Goal: Transaction & Acquisition: Purchase product/service

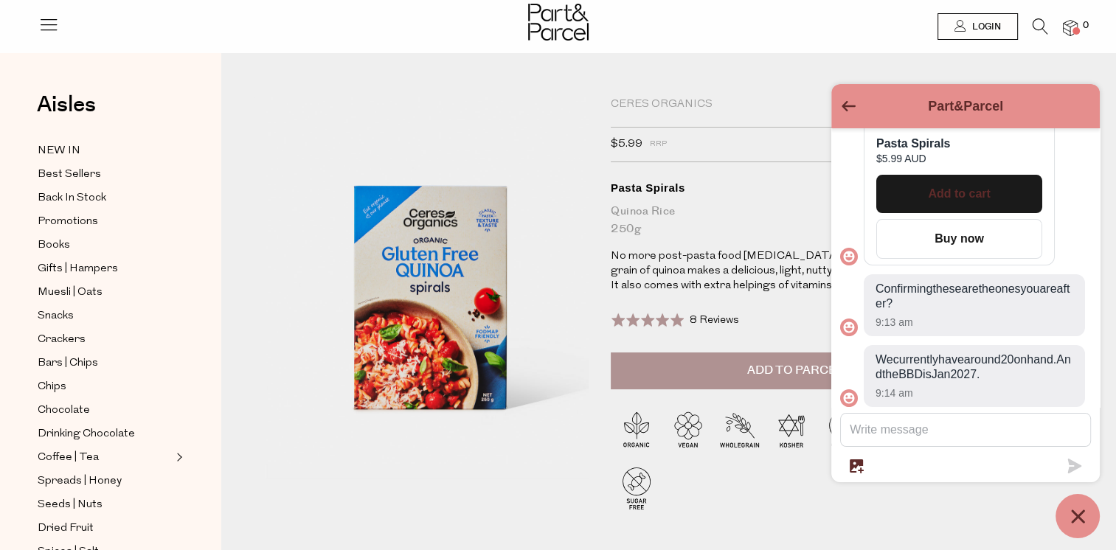
click at [1073, 510] on icon "Chat window" at bounding box center [1078, 516] width 23 height 23
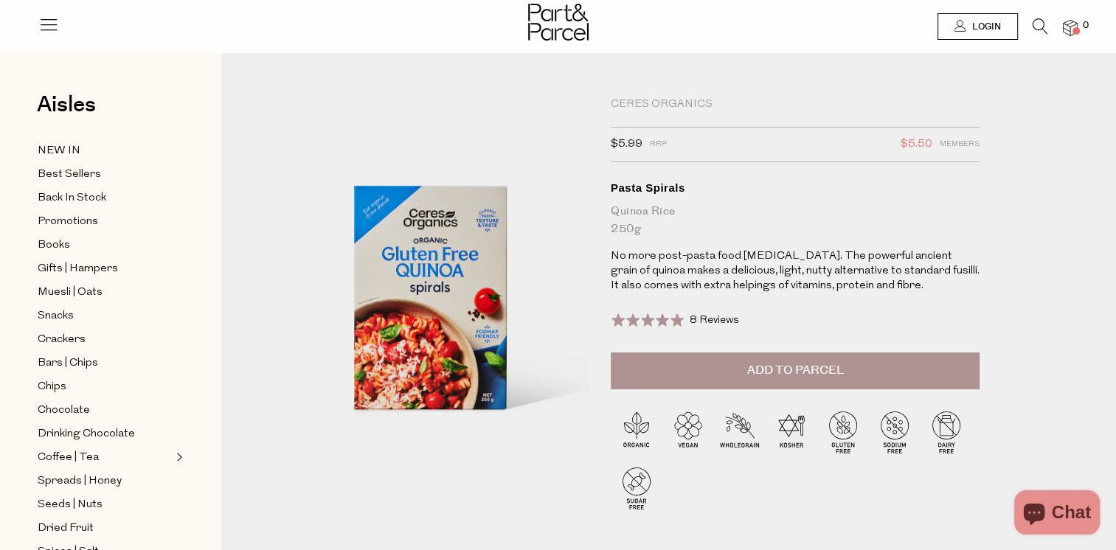
click at [773, 372] on span "Add to Parcel" at bounding box center [794, 370] width 97 height 17
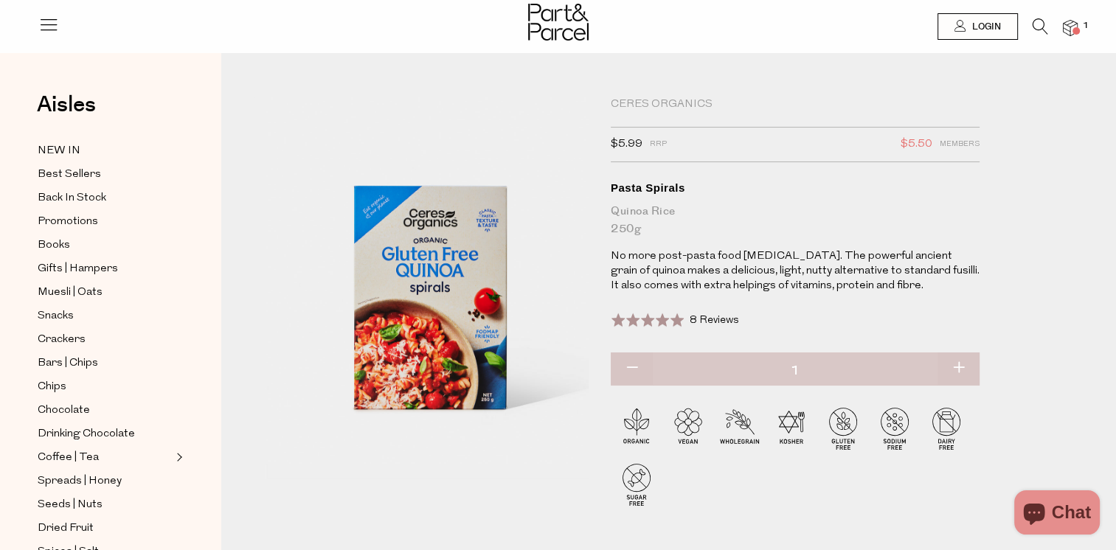
click at [959, 362] on button "button" at bounding box center [958, 369] width 42 height 32
type input "2"
click at [959, 362] on button "button" at bounding box center [958, 369] width 42 height 32
type input "3"
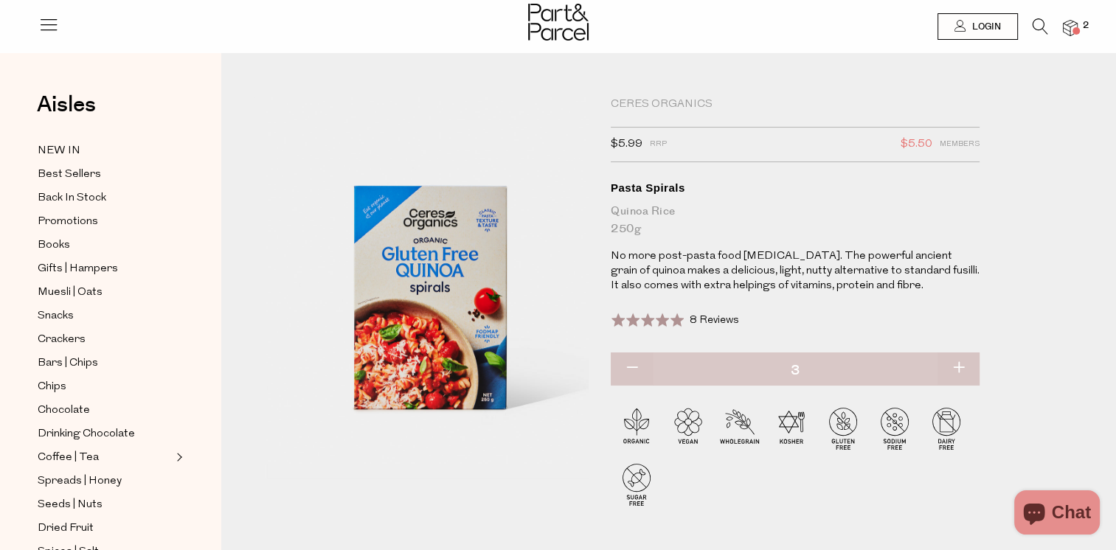
type input "3"
click at [959, 368] on button "button" at bounding box center [958, 369] width 42 height 32
type input "4"
click at [959, 368] on button "button" at bounding box center [958, 369] width 42 height 32
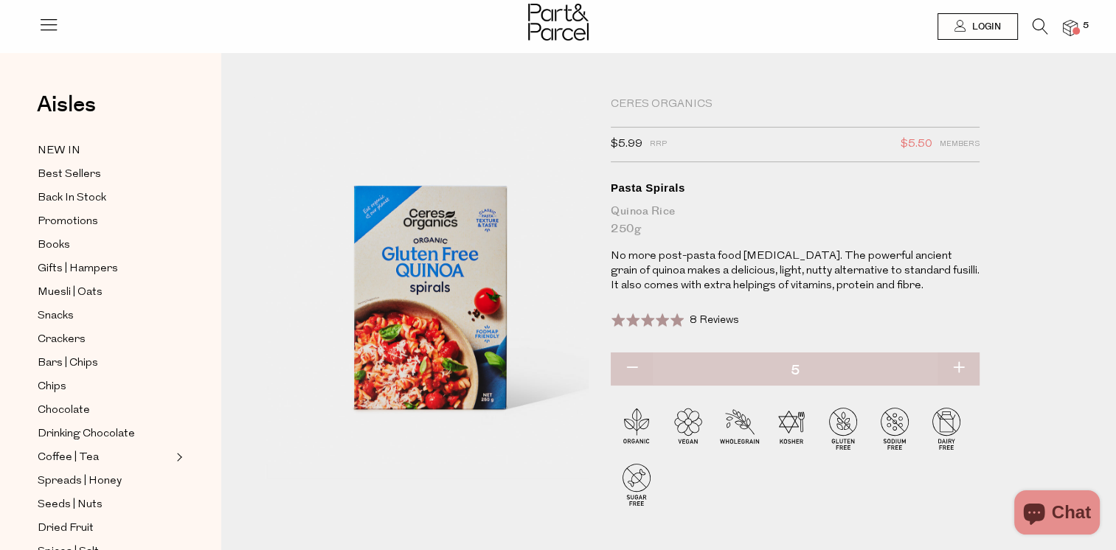
click at [959, 368] on button "button" at bounding box center [958, 369] width 42 height 32
type input "6"
click at [959, 368] on button "button" at bounding box center [958, 369] width 42 height 32
type input "7"
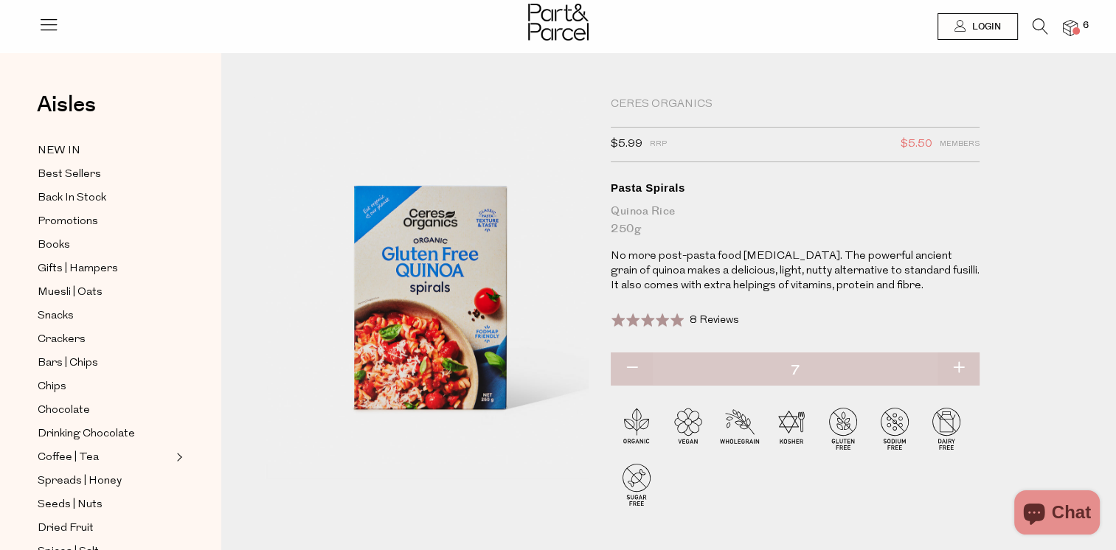
type input "7"
click at [962, 367] on button "button" at bounding box center [958, 369] width 42 height 32
type input "8"
click at [962, 367] on button "button" at bounding box center [958, 369] width 42 height 32
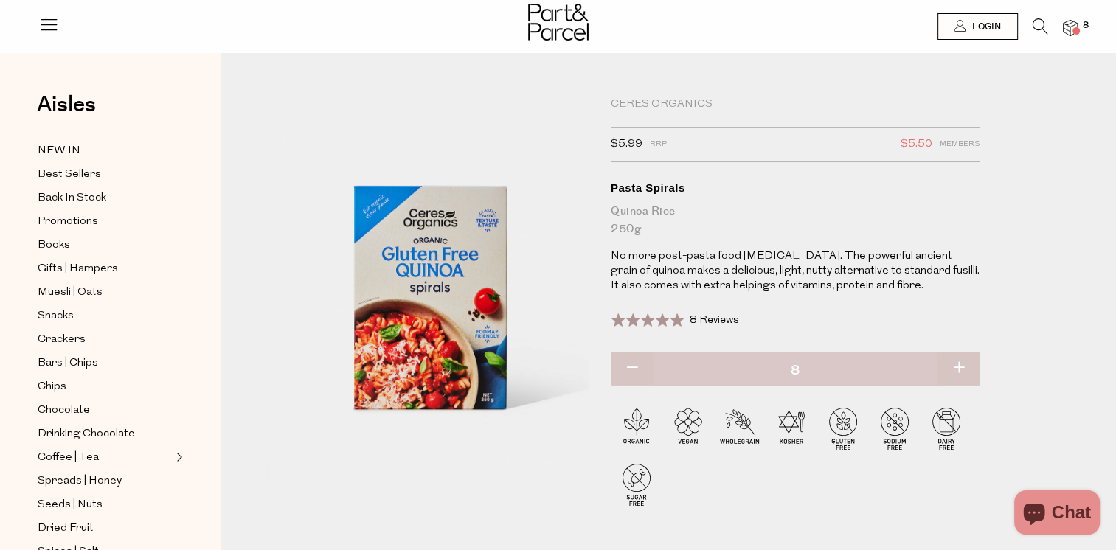
type input "9"
click at [960, 367] on button "button" at bounding box center [958, 369] width 42 height 32
type input "10"
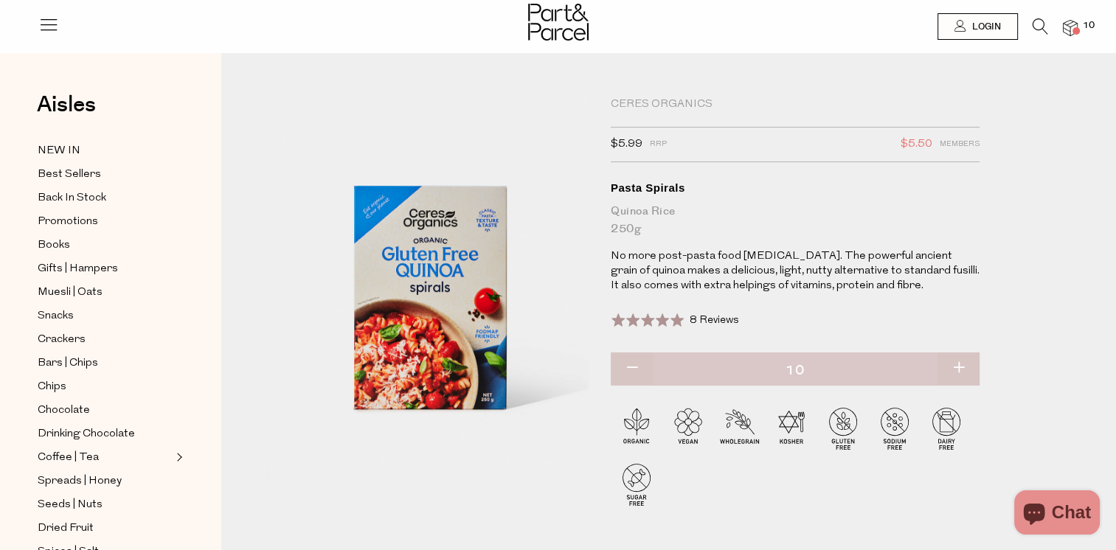
click at [1076, 24] on img at bounding box center [1070, 28] width 15 height 17
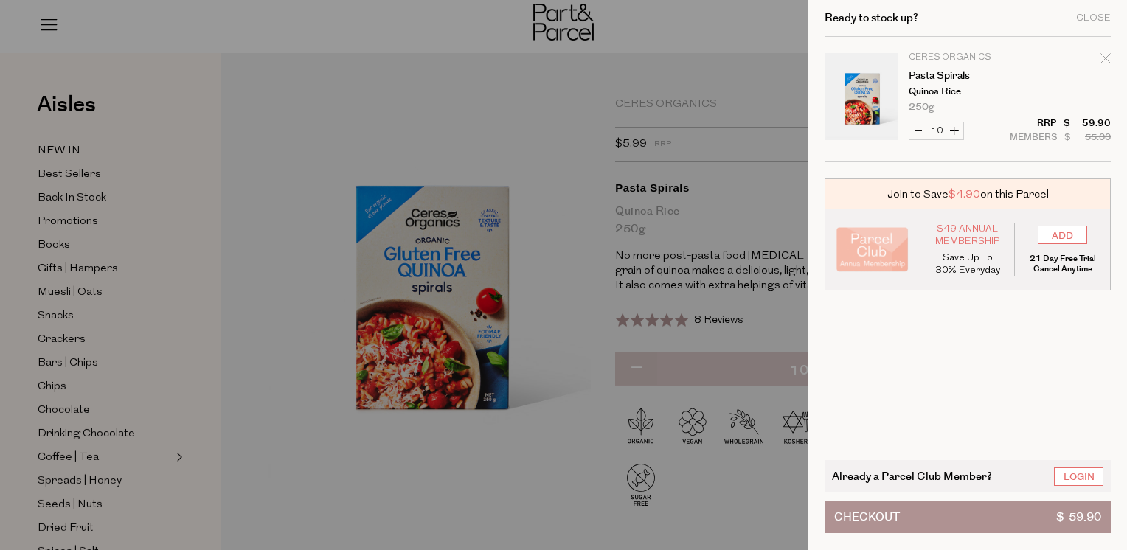
click at [311, 15] on div at bounding box center [563, 275] width 1127 height 550
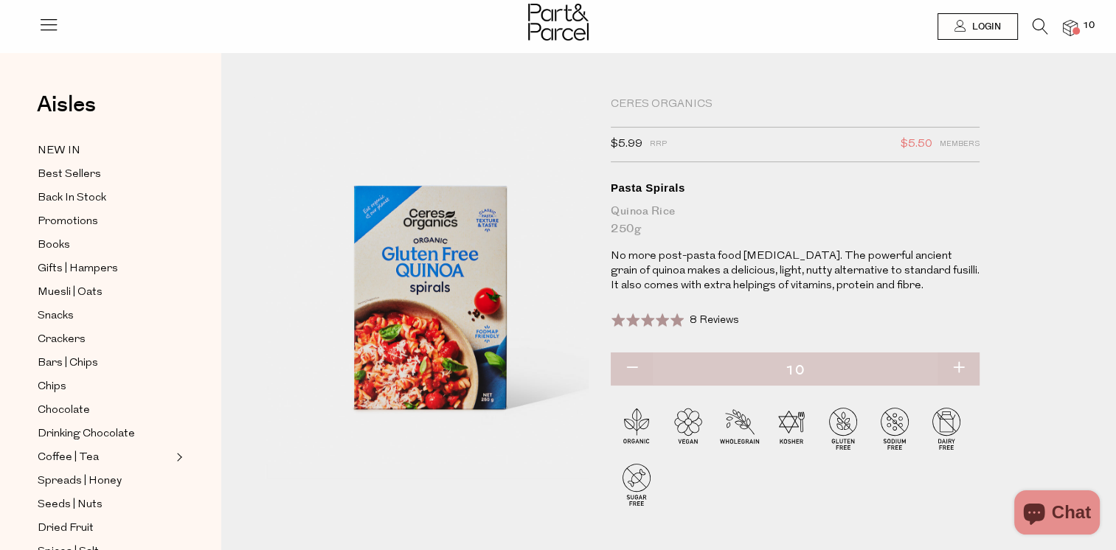
click at [55, 27] on icon at bounding box center [48, 24] width 21 height 21
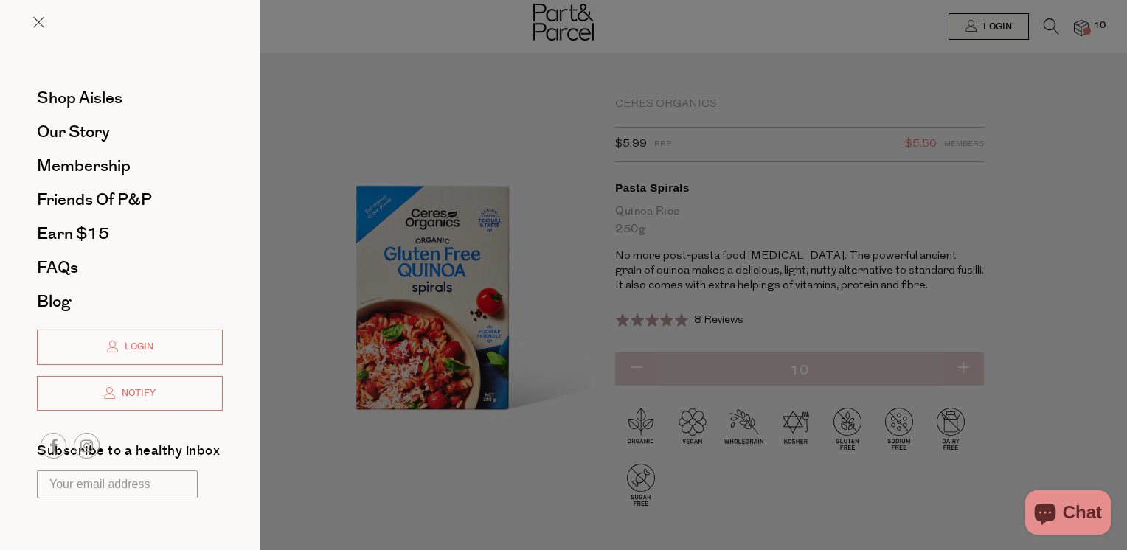
click at [1068, 105] on div at bounding box center [563, 275] width 1127 height 550
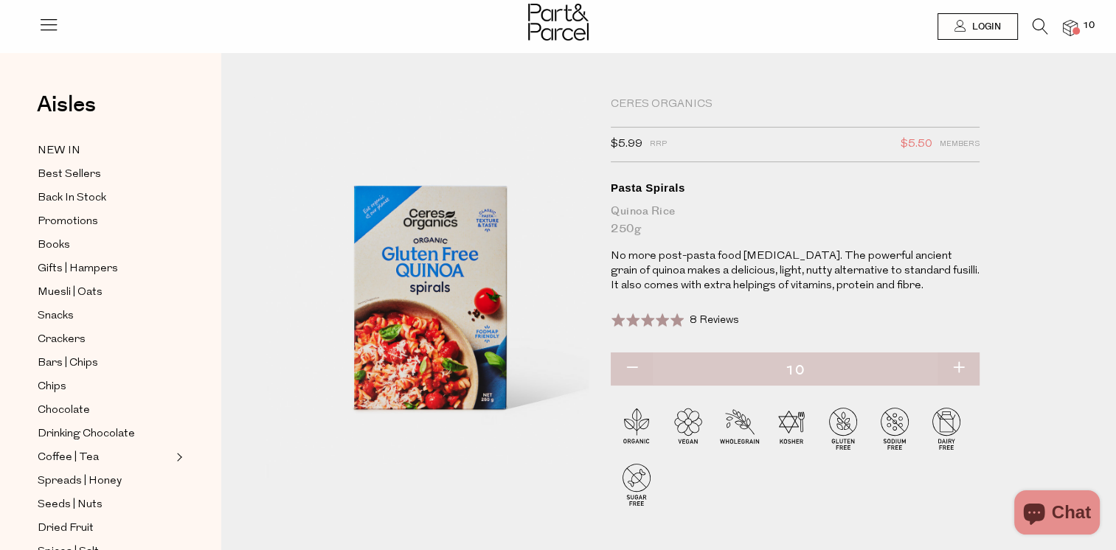
click at [1039, 22] on icon at bounding box center [1040, 26] width 15 height 16
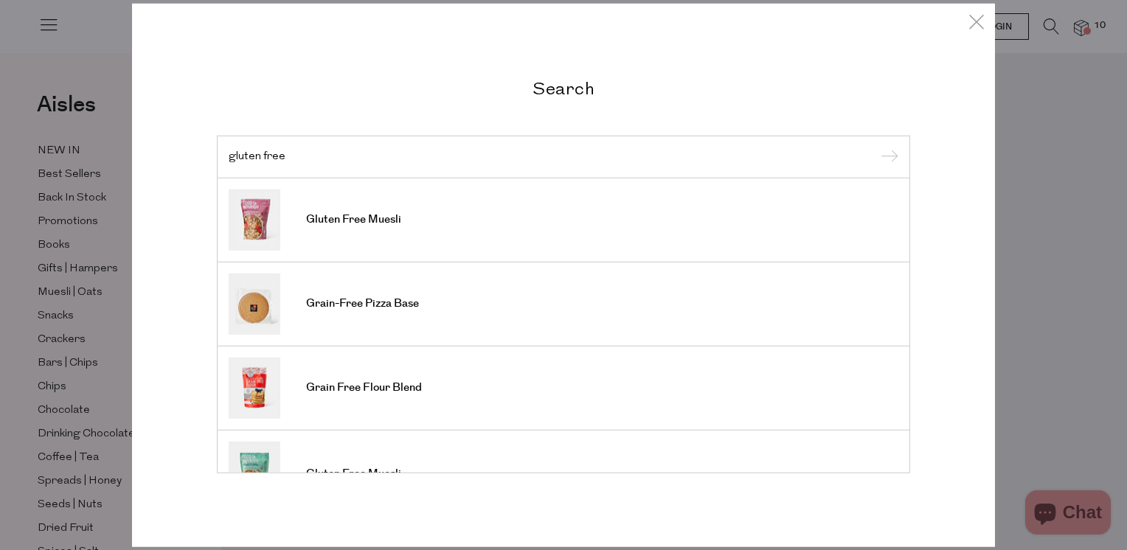
type input "gluten free"
click at [891, 152] on input "submit" at bounding box center [887, 158] width 22 height 22
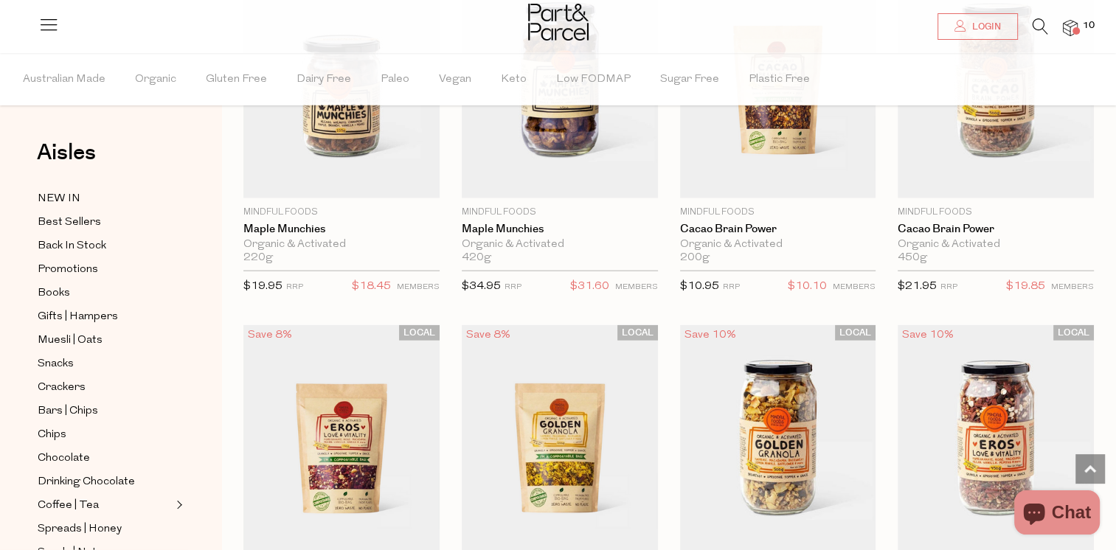
scroll to position [3608, 0]
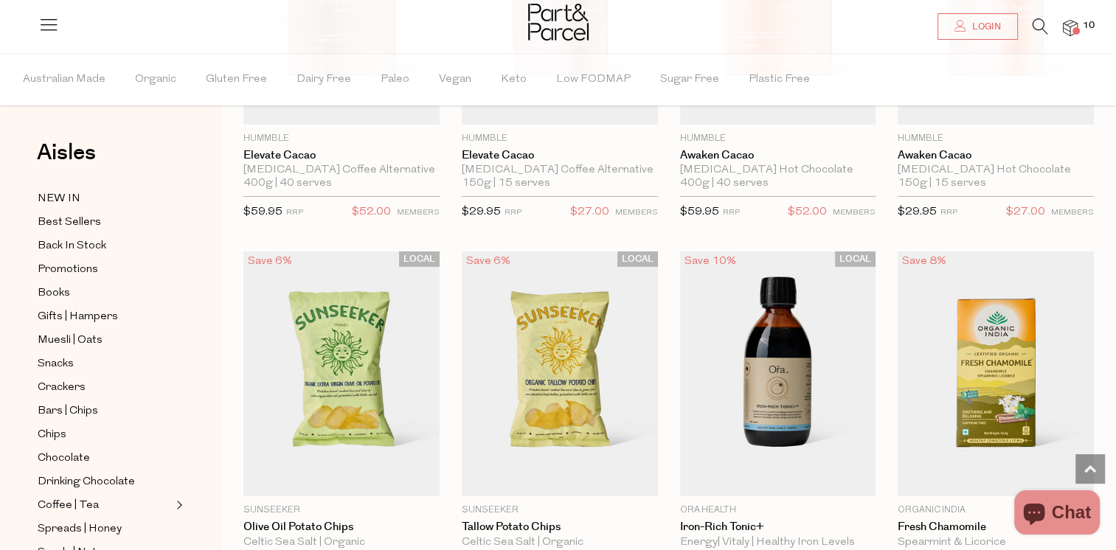
scroll to position [5081, 0]
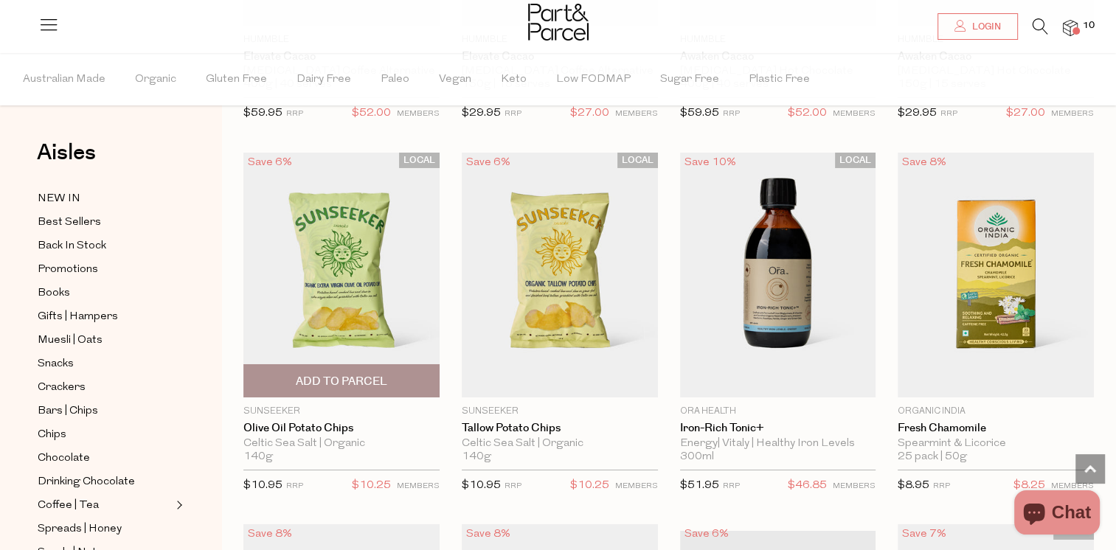
click at [356, 374] on span "Add To Parcel" at bounding box center [341, 381] width 91 height 15
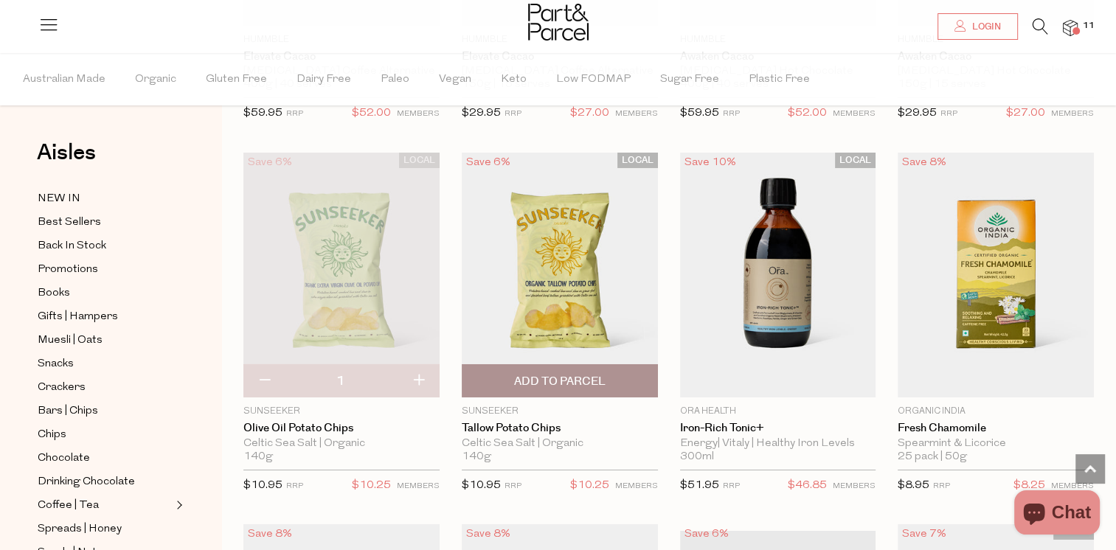
click at [552, 365] on span "Add To Parcel" at bounding box center [559, 381] width 187 height 32
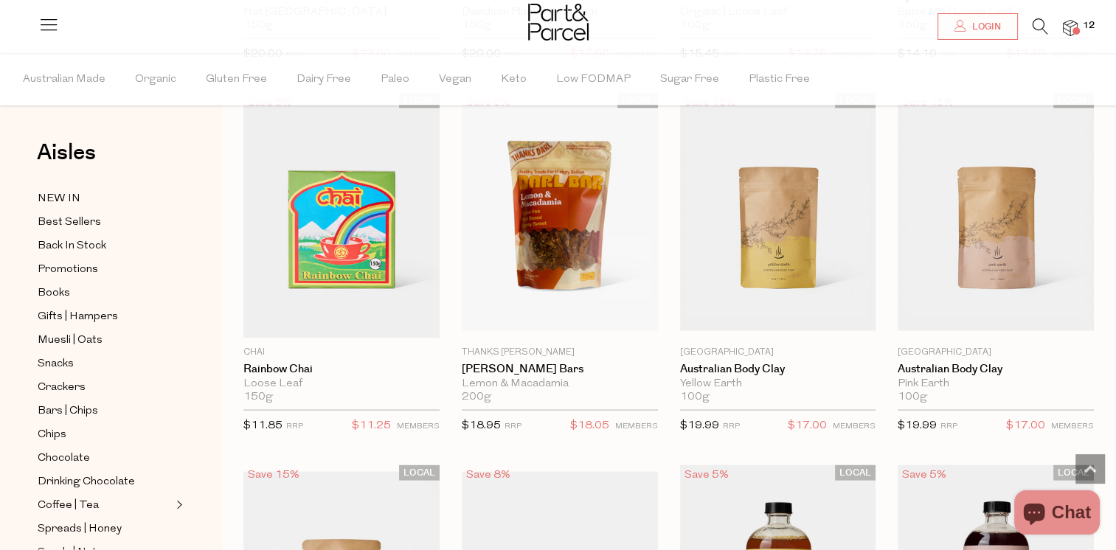
scroll to position [8500, 0]
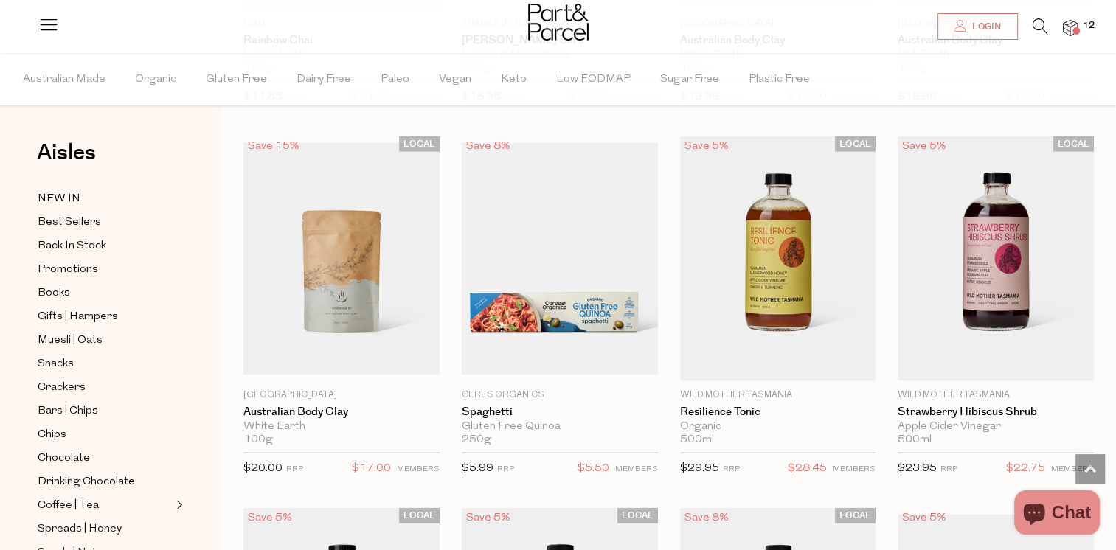
scroll to position [8801, 0]
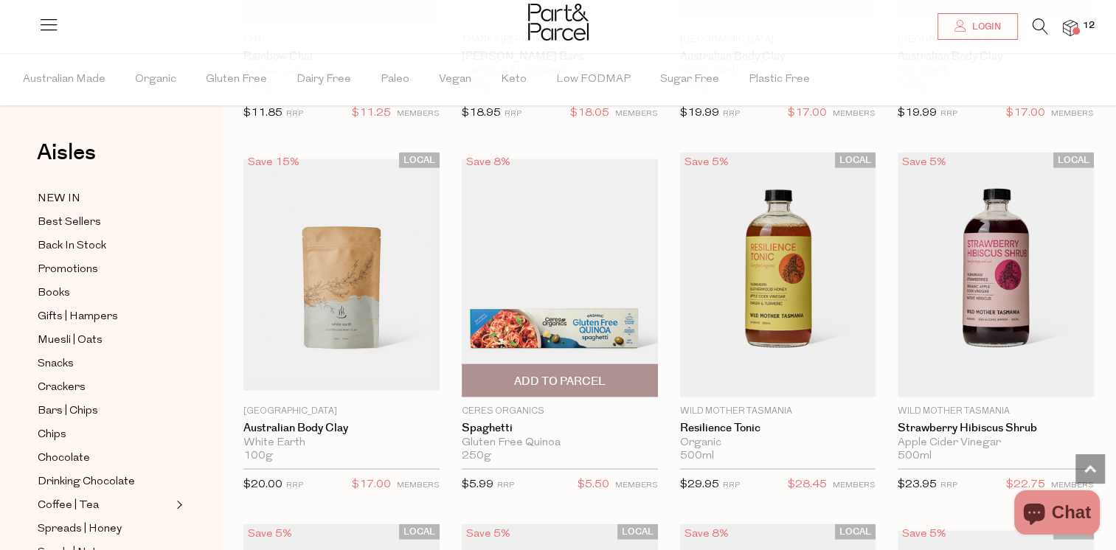
click at [569, 374] on span "Add To Parcel" at bounding box center [559, 381] width 91 height 15
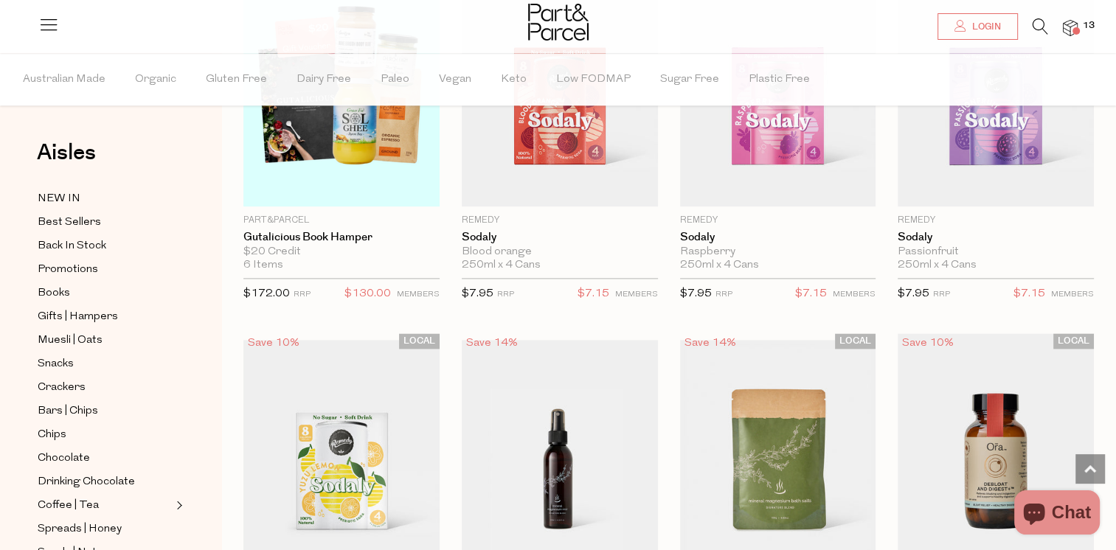
scroll to position [13215, 0]
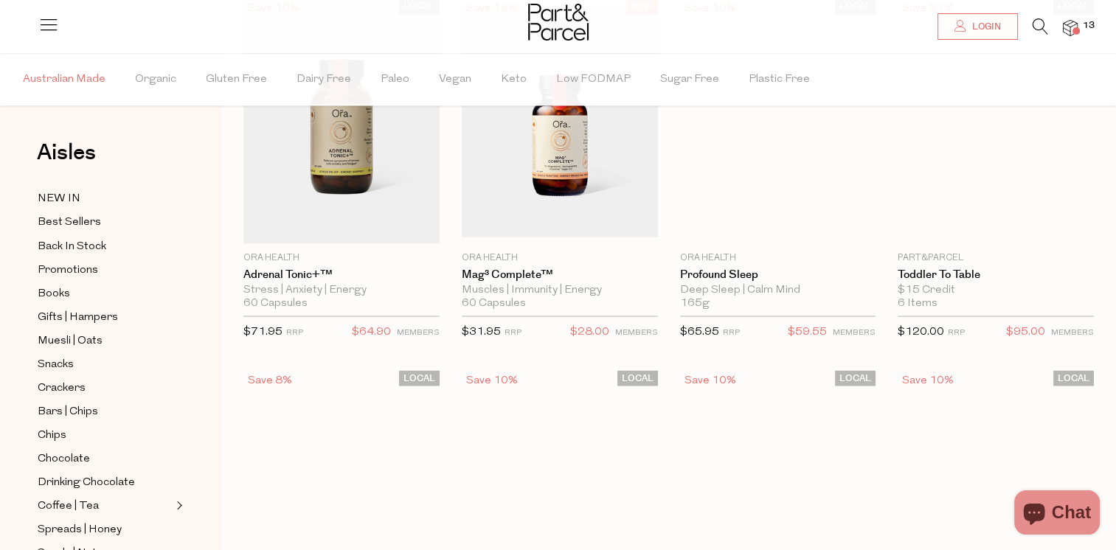
scroll to position [195, 0]
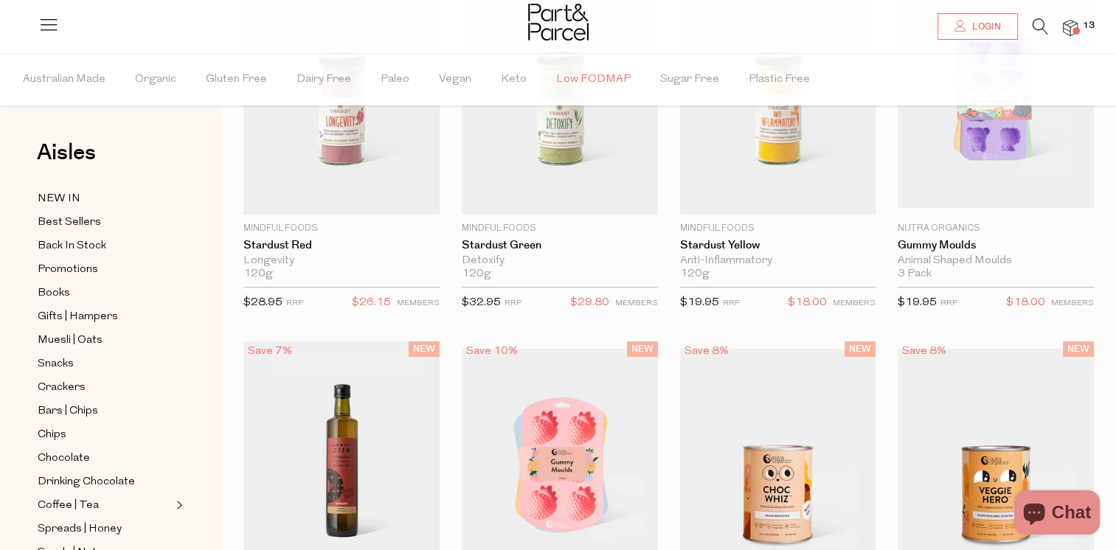
click at [560, 82] on span "Low FODMAP" at bounding box center [593, 80] width 74 height 52
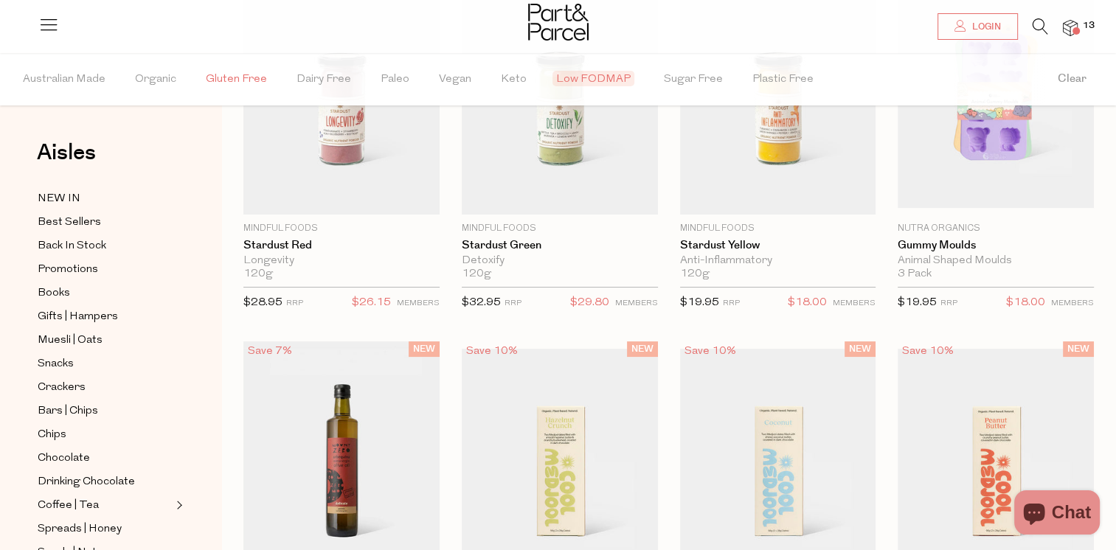
click at [234, 80] on span "Gluten Free" at bounding box center [236, 80] width 61 height 52
click at [543, 30] on img at bounding box center [558, 22] width 60 height 37
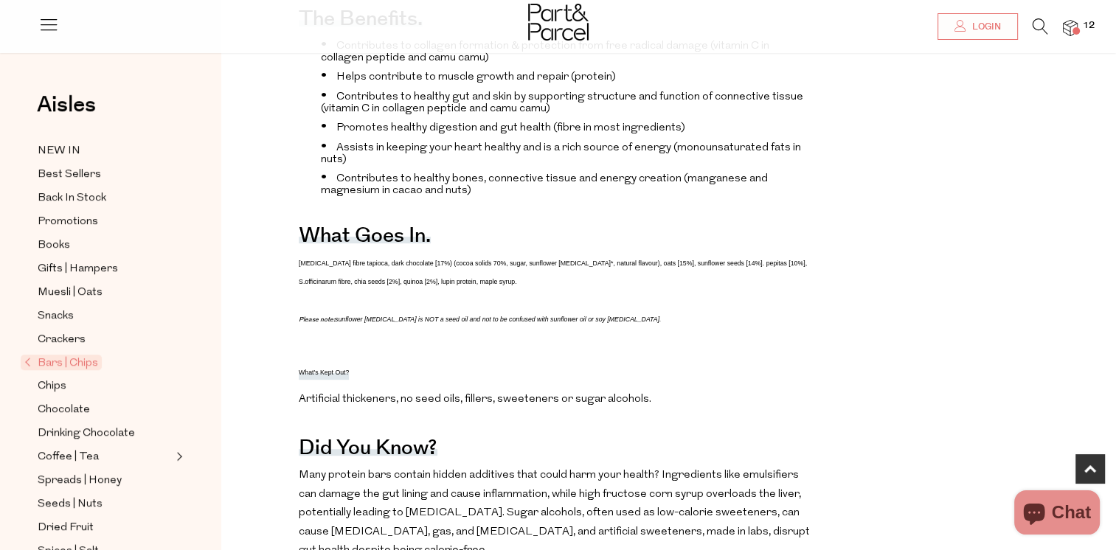
scroll to position [701, 0]
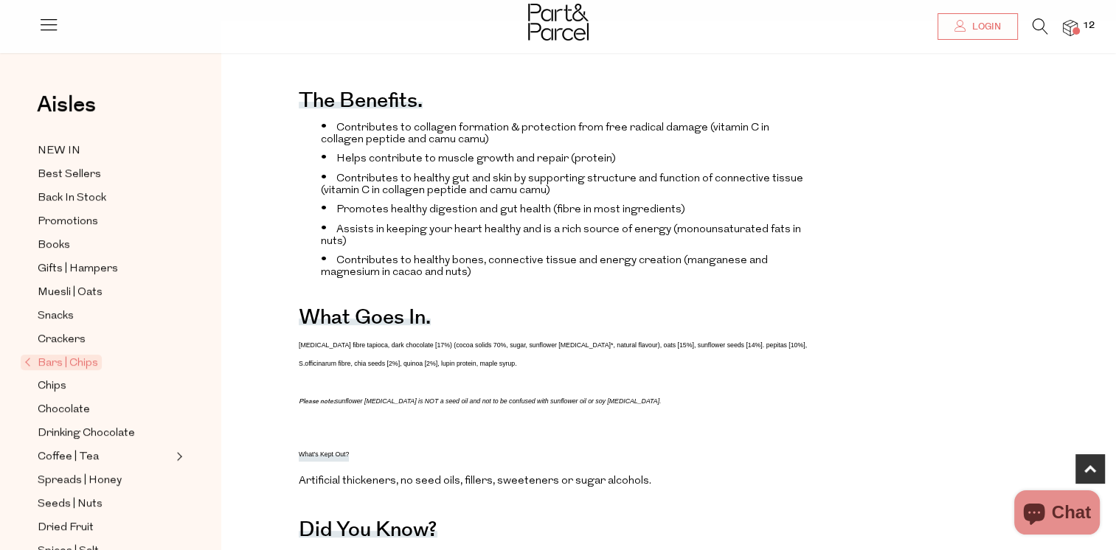
scroll to position [606, 0]
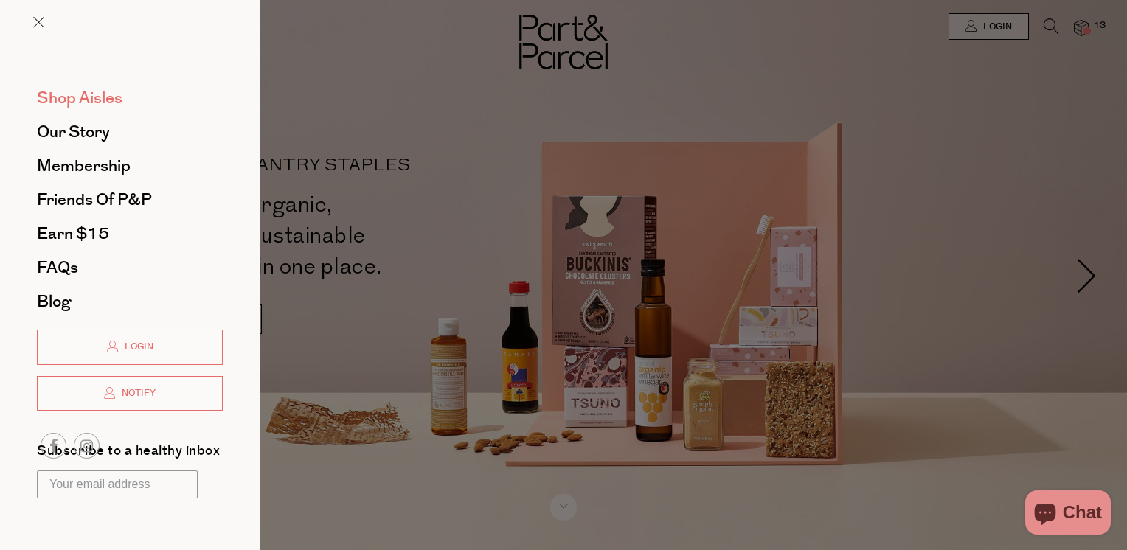
click at [68, 99] on span "Shop Aisles" at bounding box center [80, 98] width 86 height 24
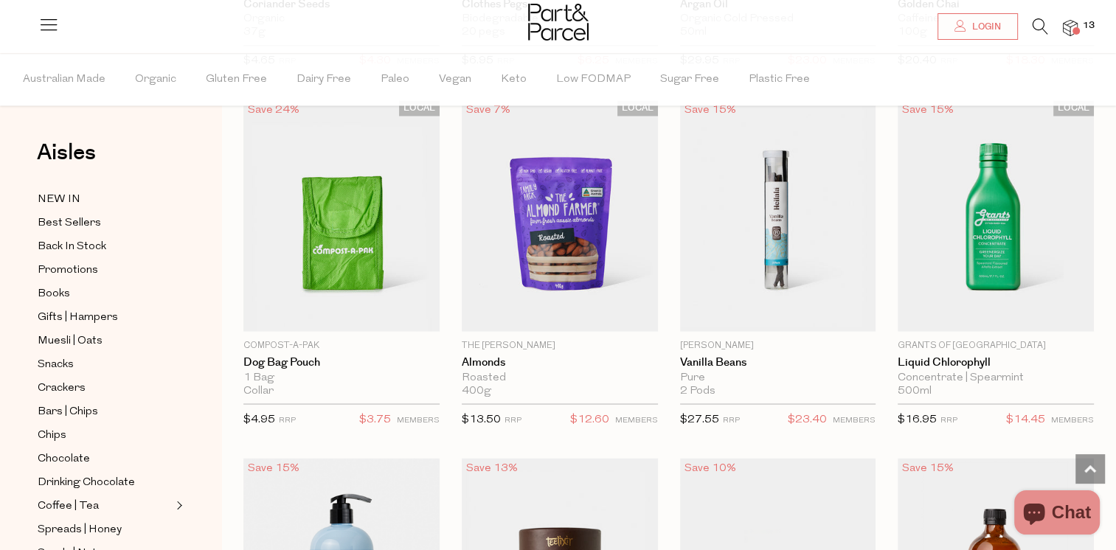
scroll to position [2623, 0]
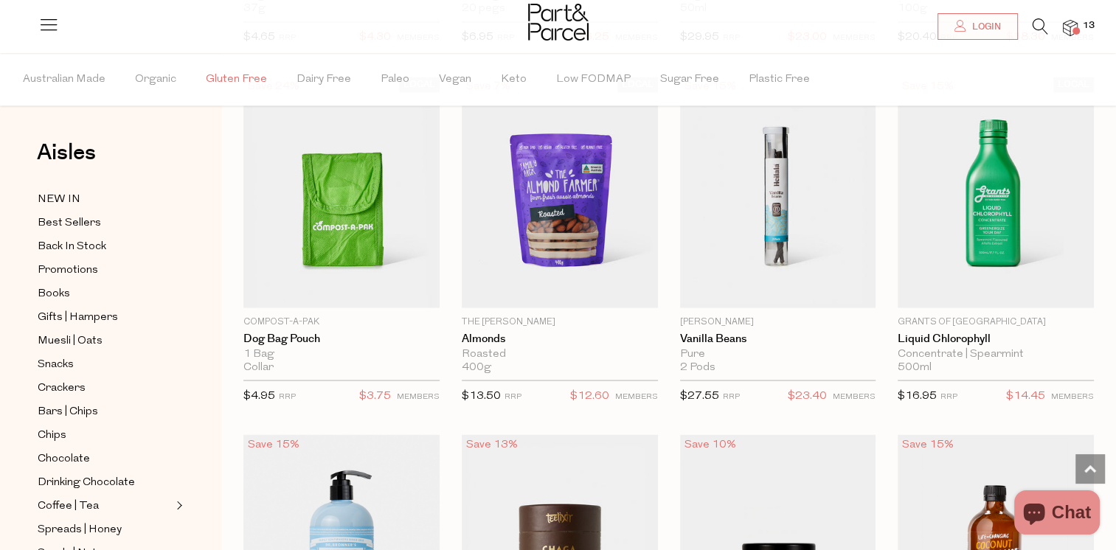
click at [219, 83] on span "Gluten Free" at bounding box center [236, 80] width 61 height 52
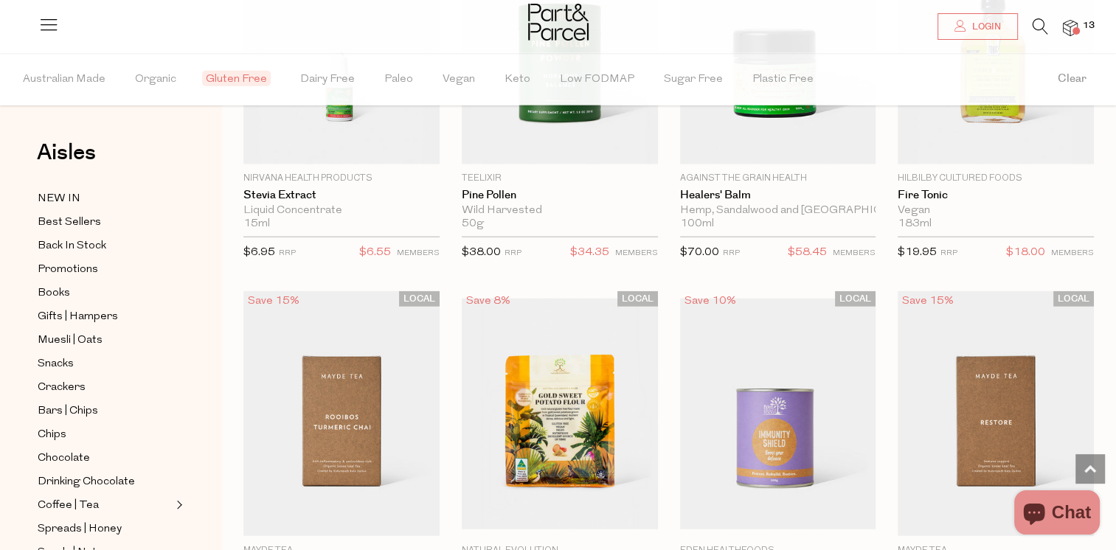
scroll to position [3700, 0]
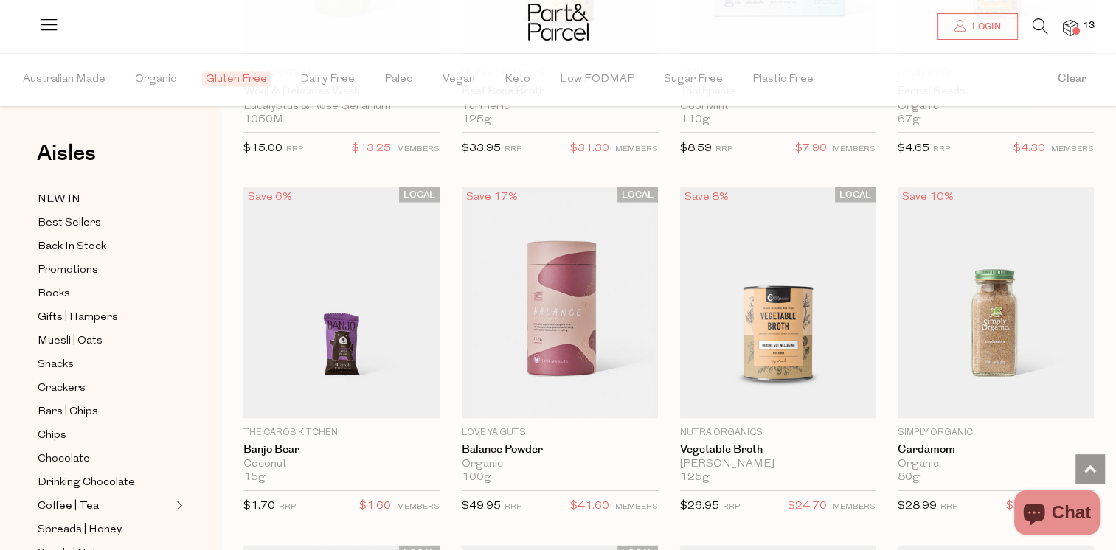
scroll to position [8416, 0]
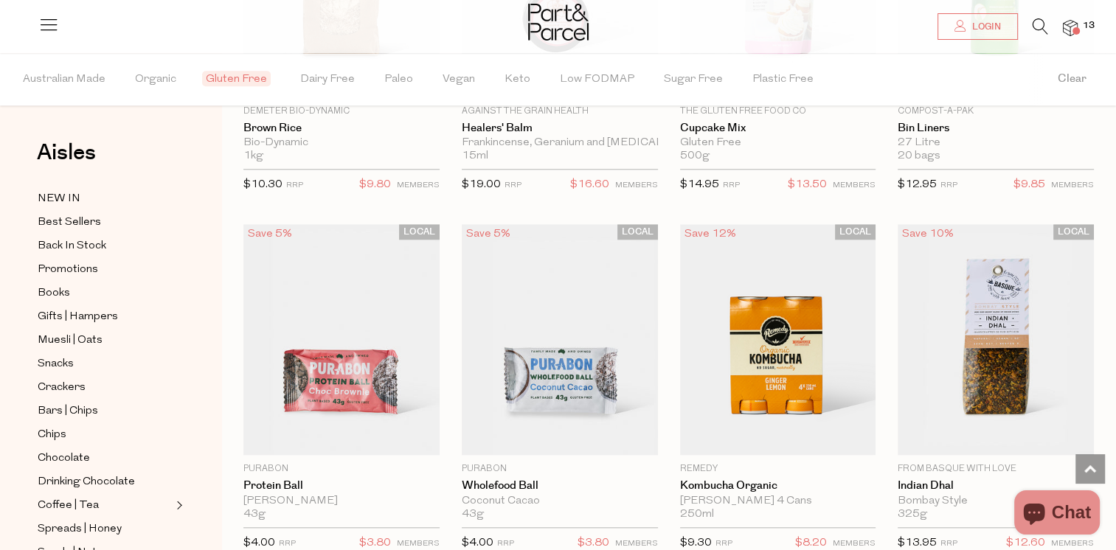
scroll to position [12643, 0]
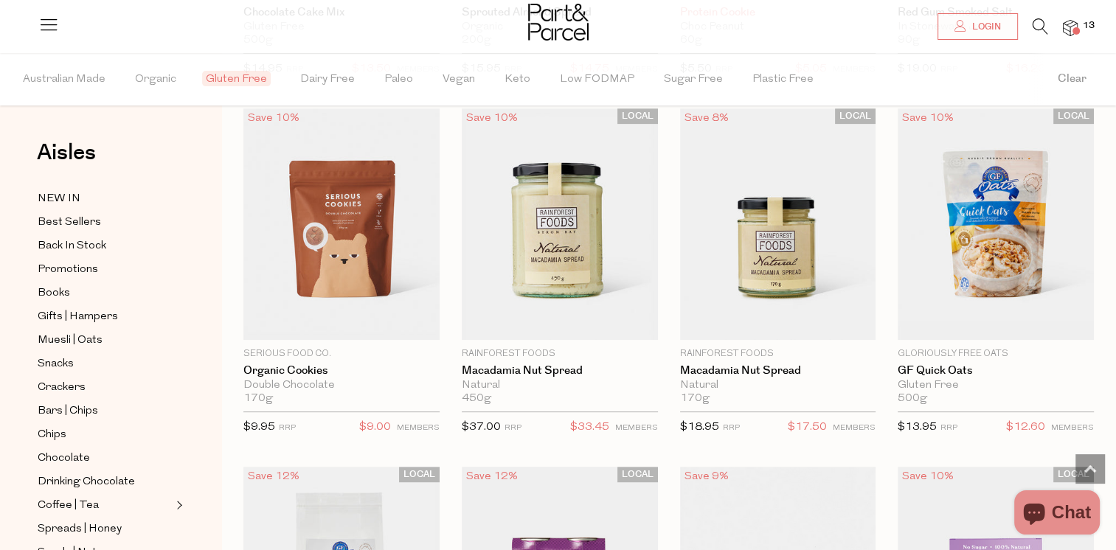
scroll to position [17369, 0]
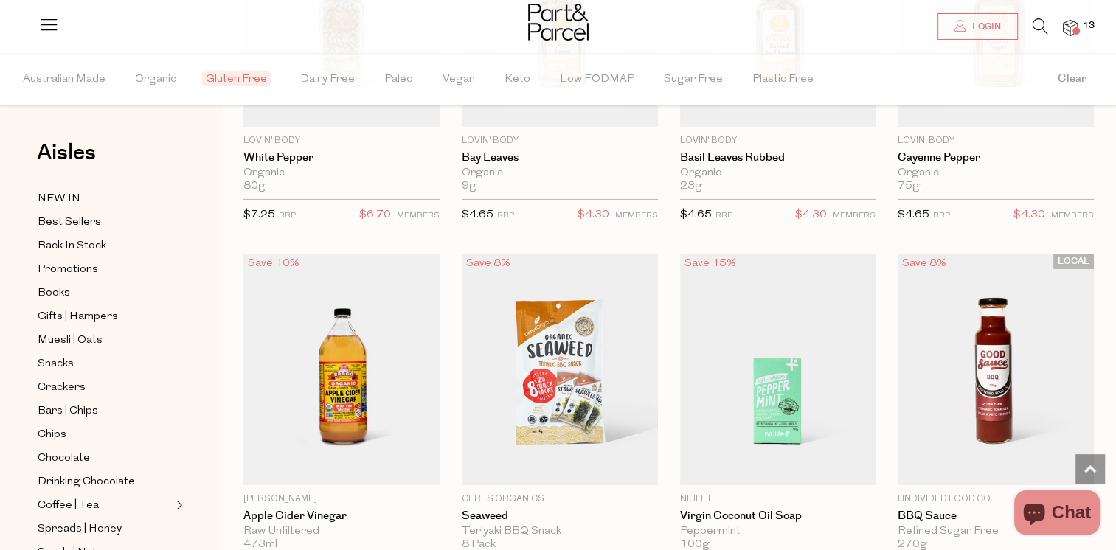
scroll to position [21663, 0]
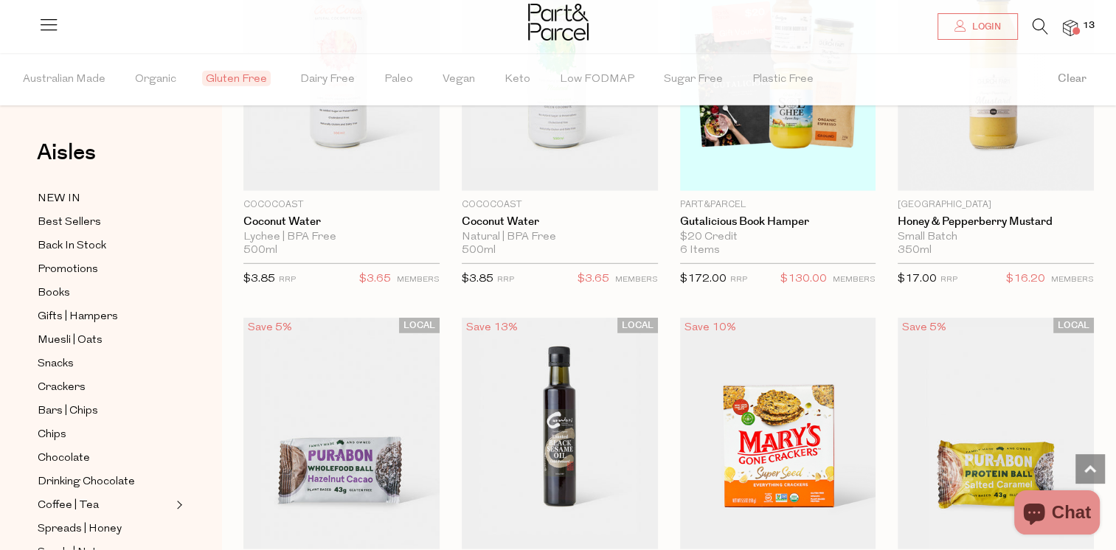
scroll to position [26505, 0]
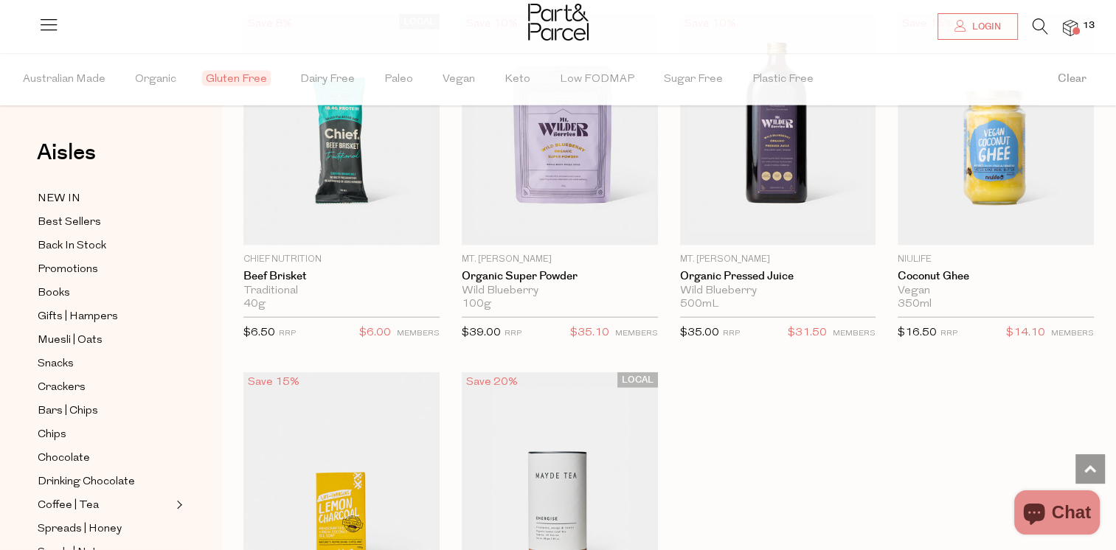
scroll to position [31231, 0]
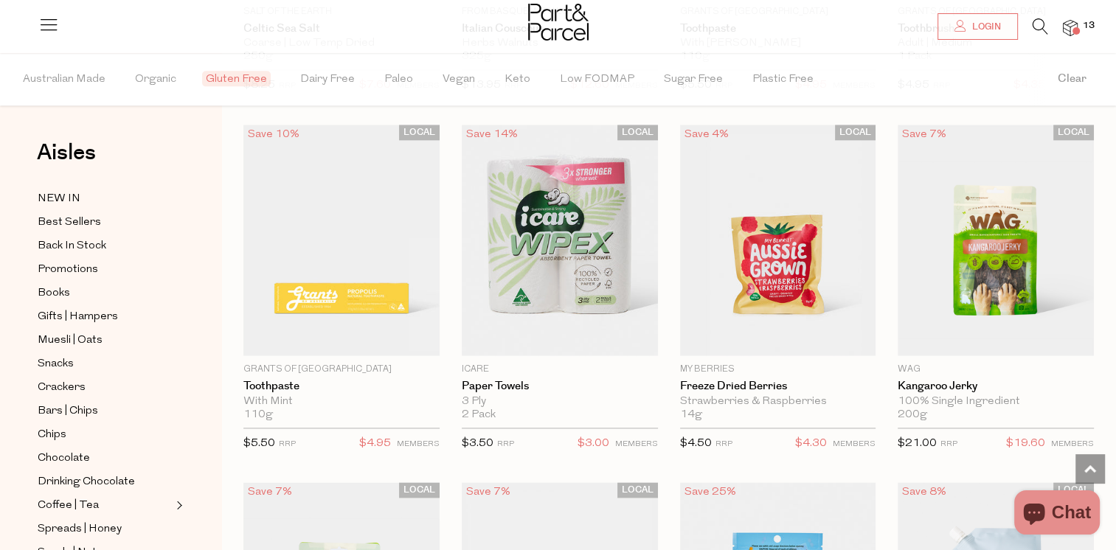
scroll to position [35457, 0]
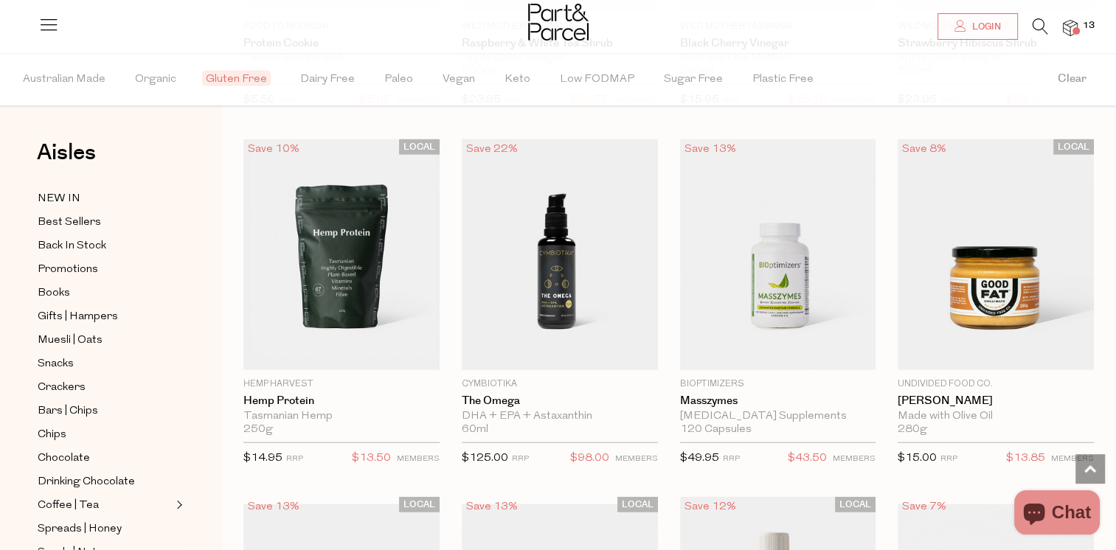
scroll to position [36752, 0]
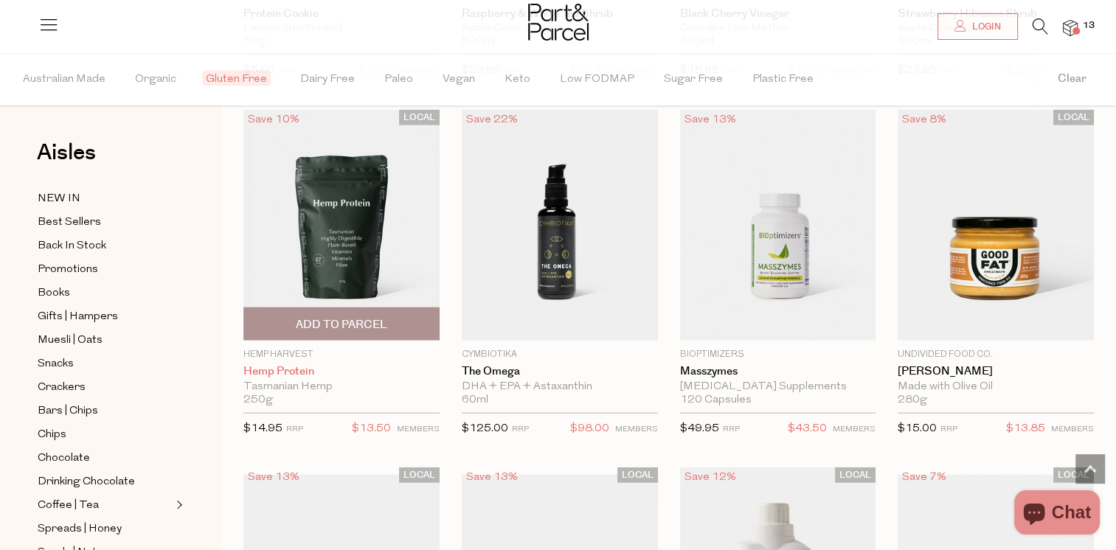
drag, startPoint x: 319, startPoint y: 311, endPoint x: 290, endPoint y: 296, distance: 33.3
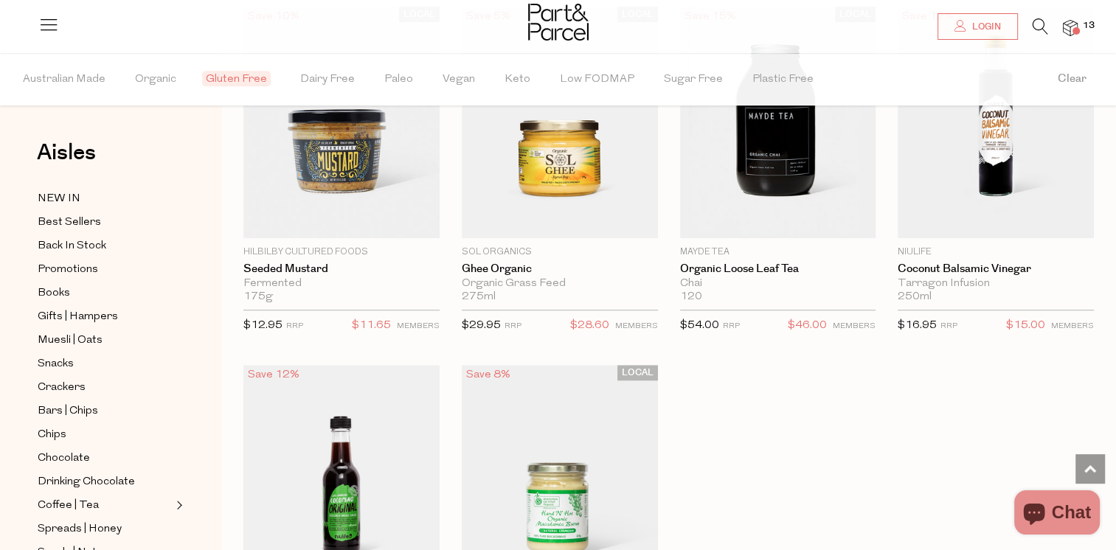
scroll to position [40145, 0]
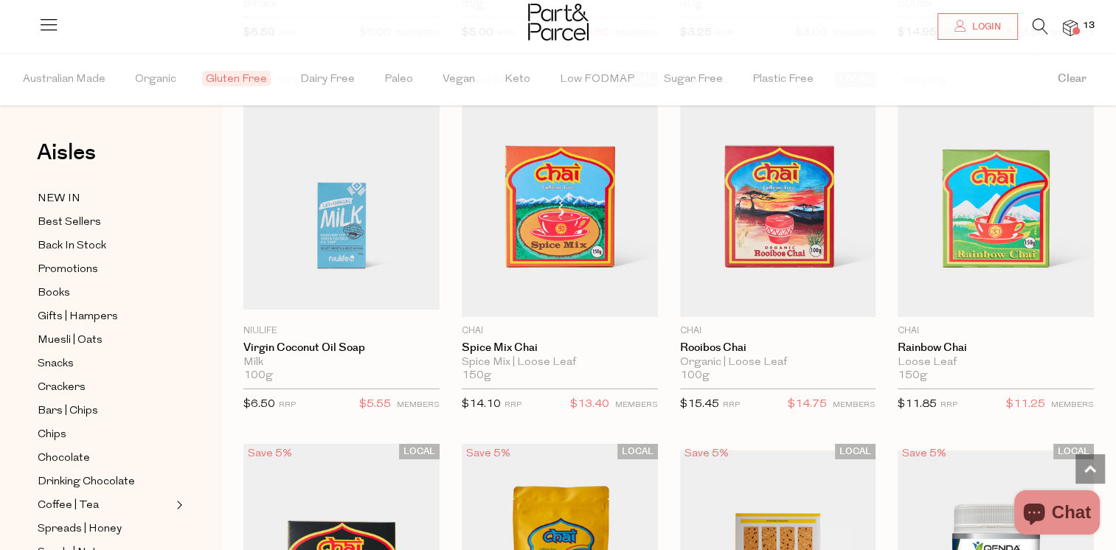
scroll to position [44177, 0]
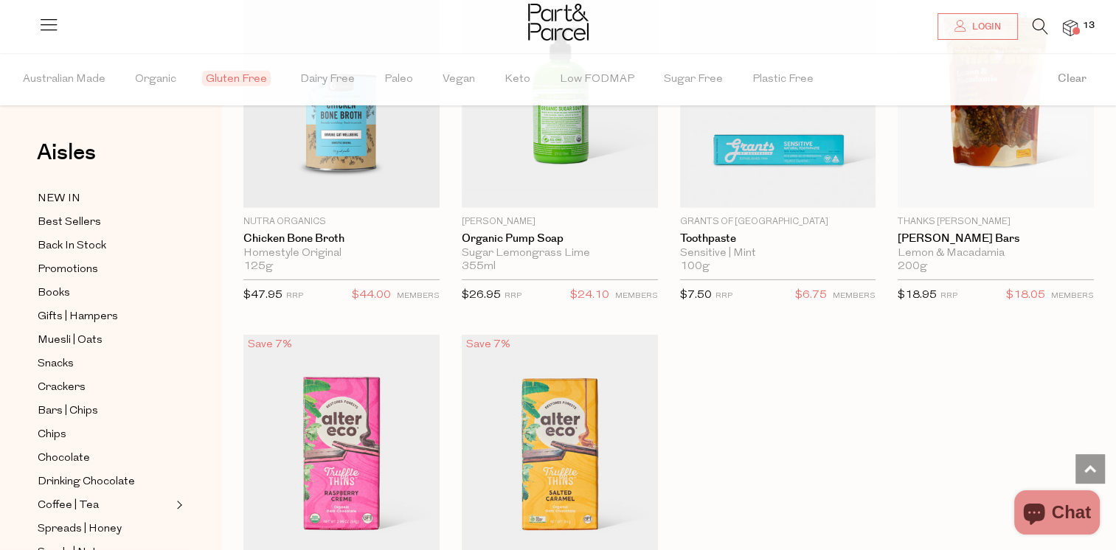
scroll to position [49227, 0]
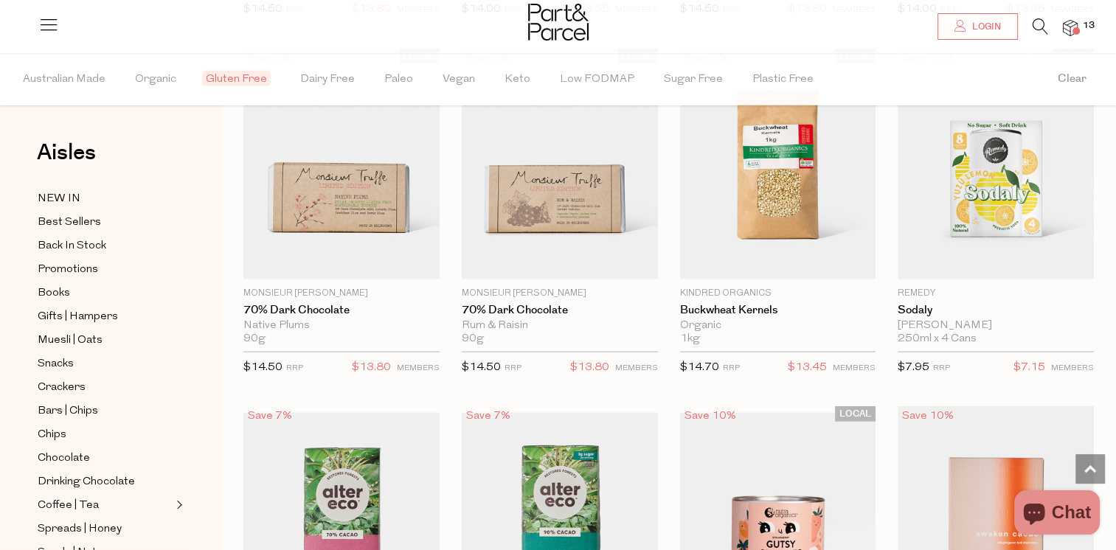
scroll to position [53600, 0]
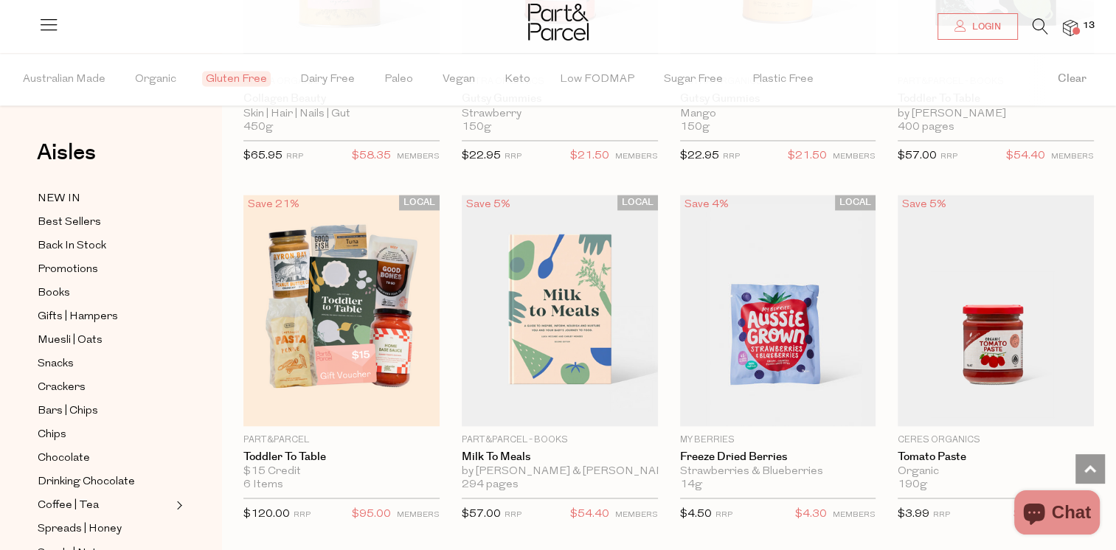
scroll to position [58199, 0]
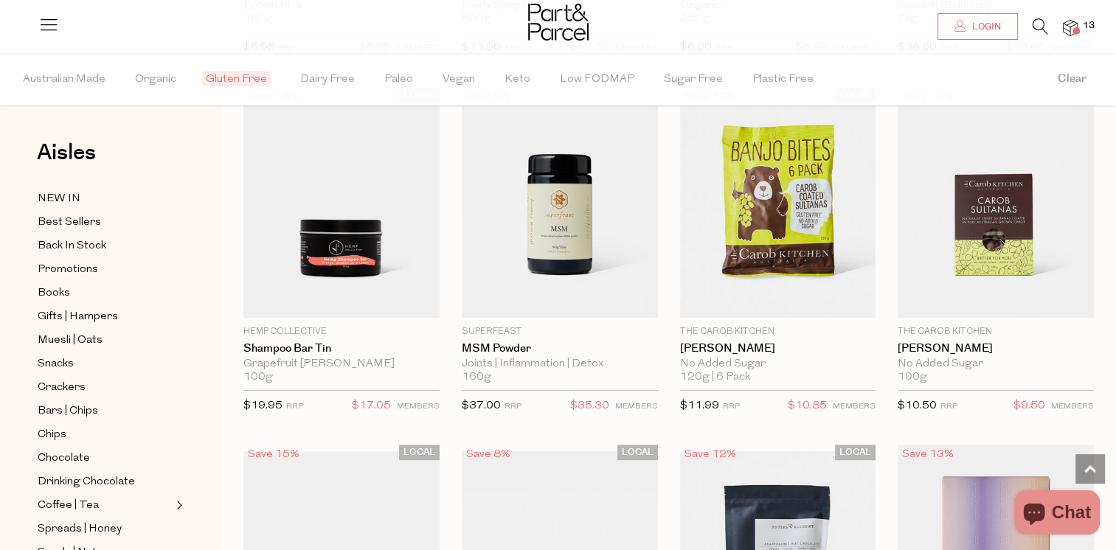
scroll to position [62240, 0]
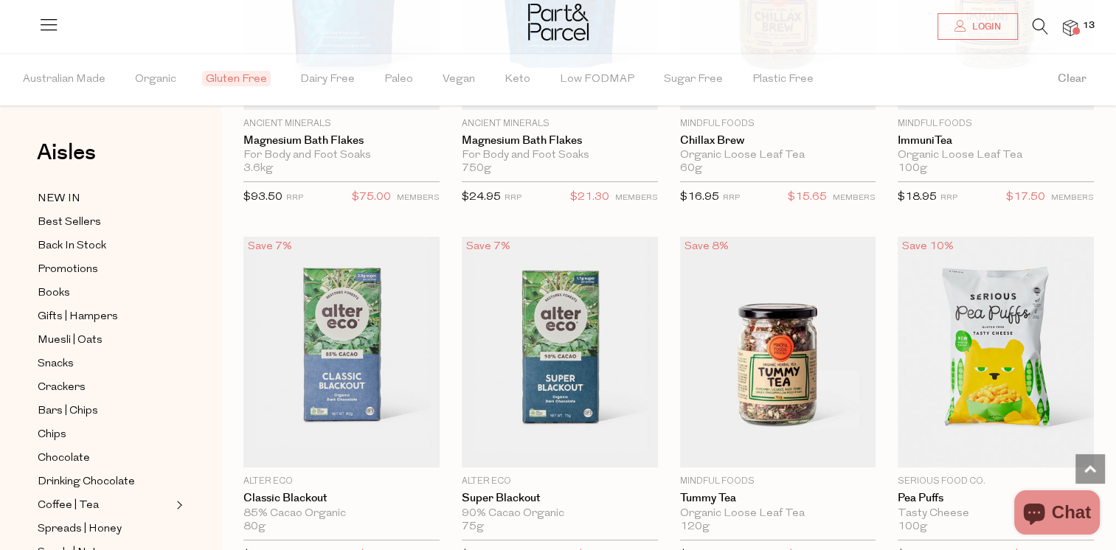
scroll to position [67250, 0]
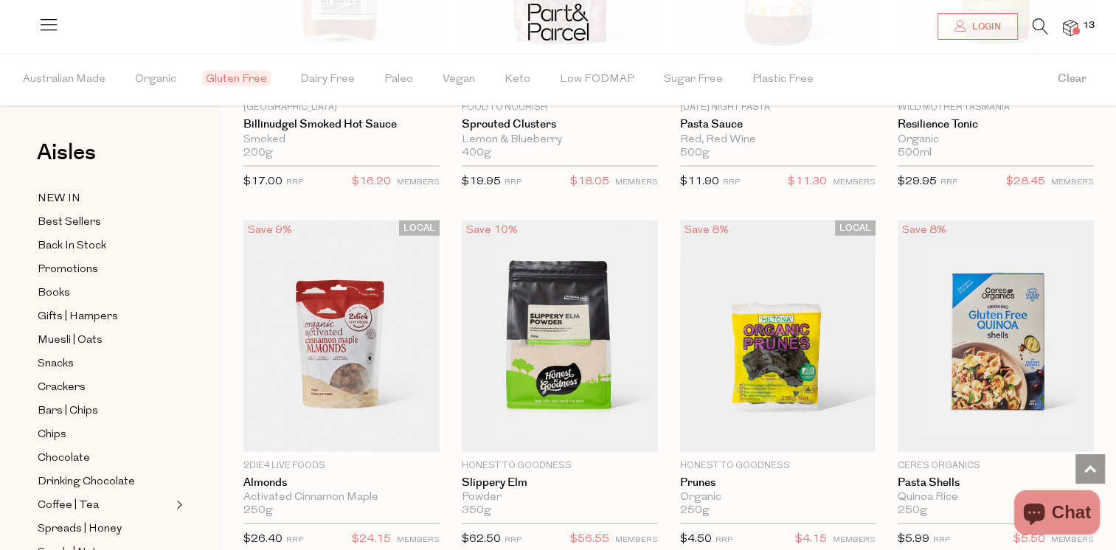
scroll to position [70105, 0]
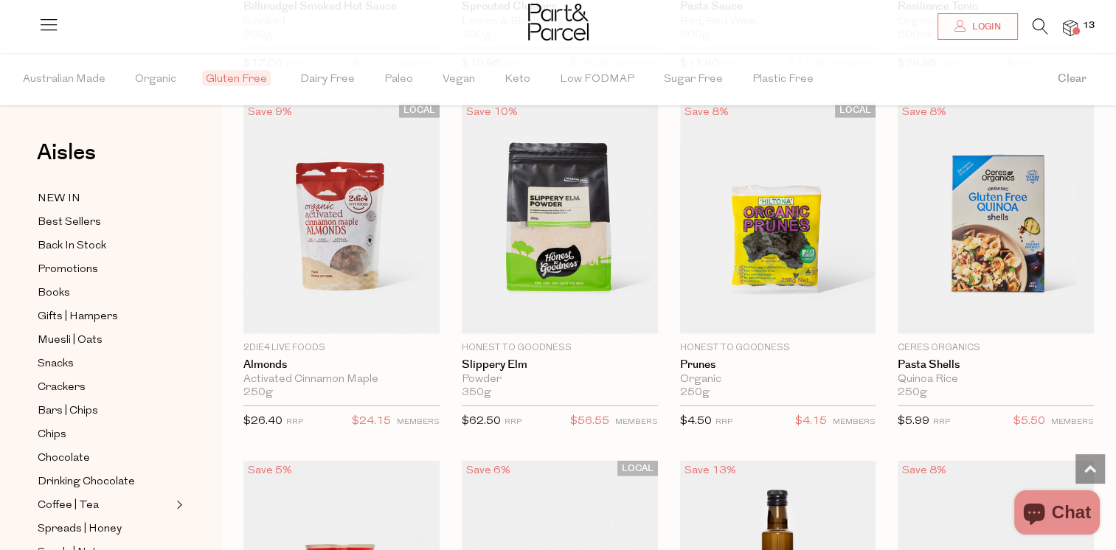
drag, startPoint x: 984, startPoint y: 164, endPoint x: 1125, endPoint y: 528, distance: 390.0
click at [984, 318] on span "Add To Parcel" at bounding box center [995, 325] width 91 height 15
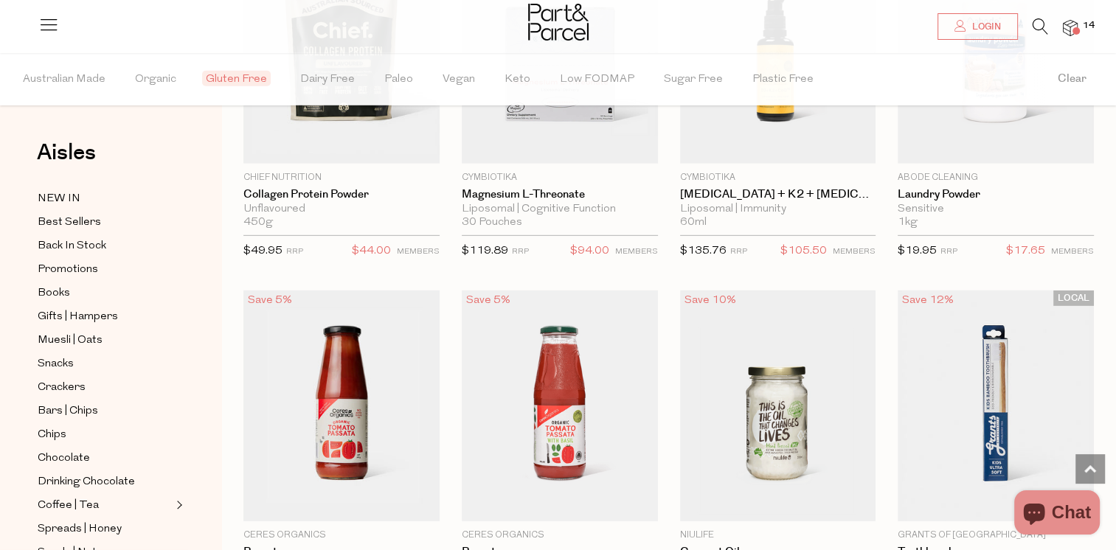
scroll to position [71605, 0]
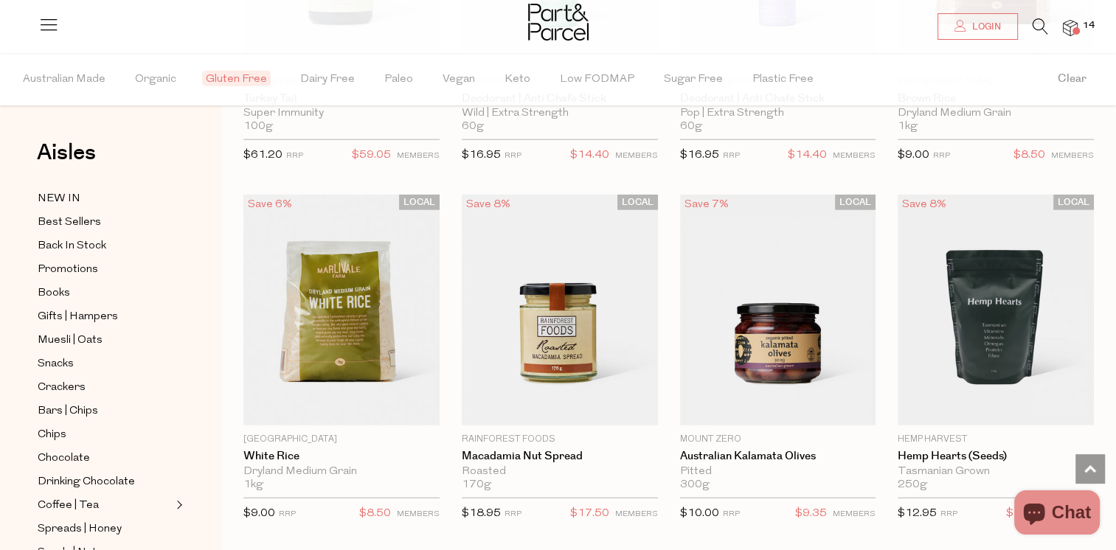
scroll to position [76223, 0]
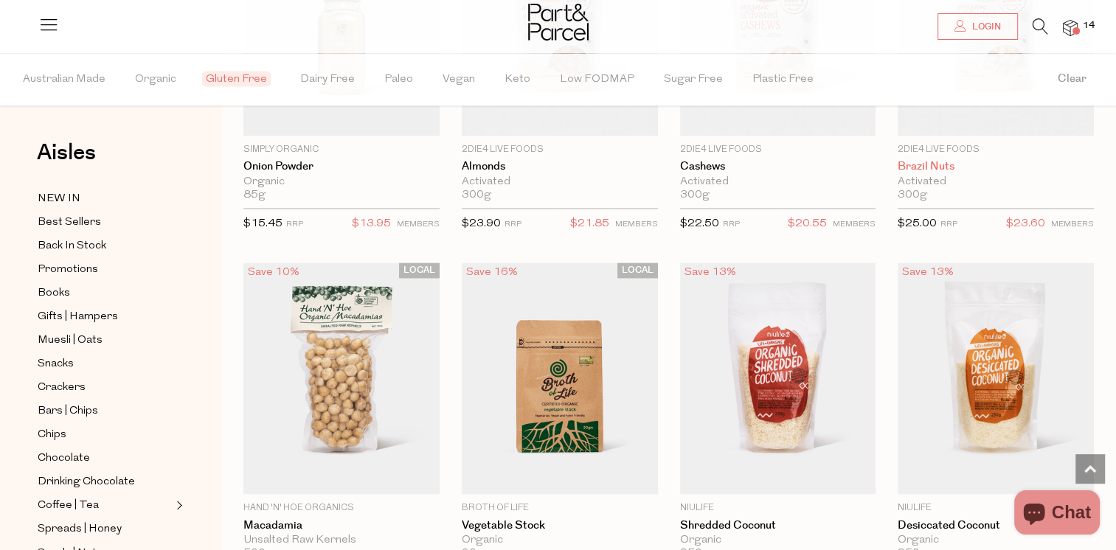
scroll to position [80558, 0]
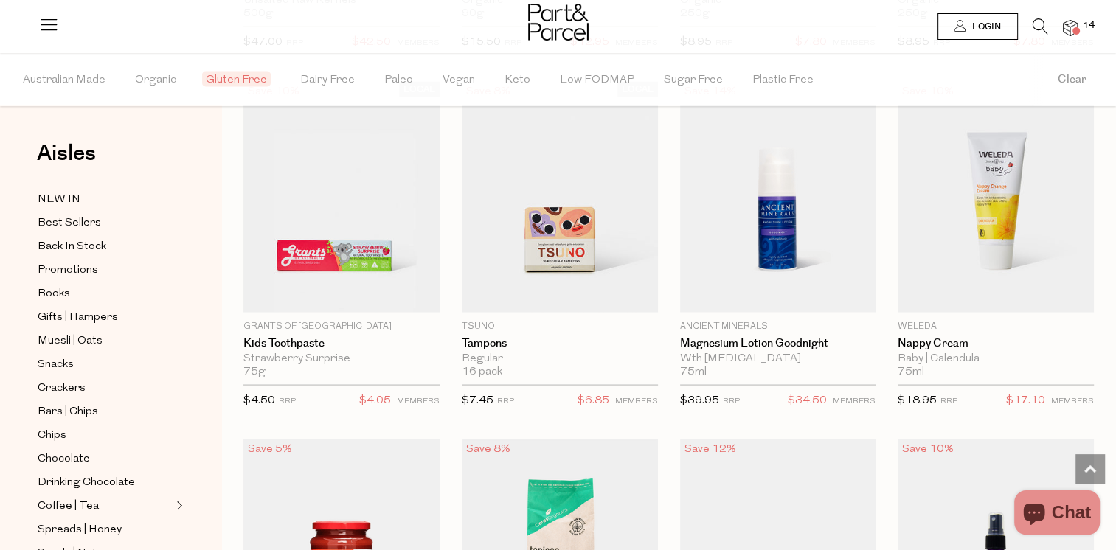
scroll to position [81107, 0]
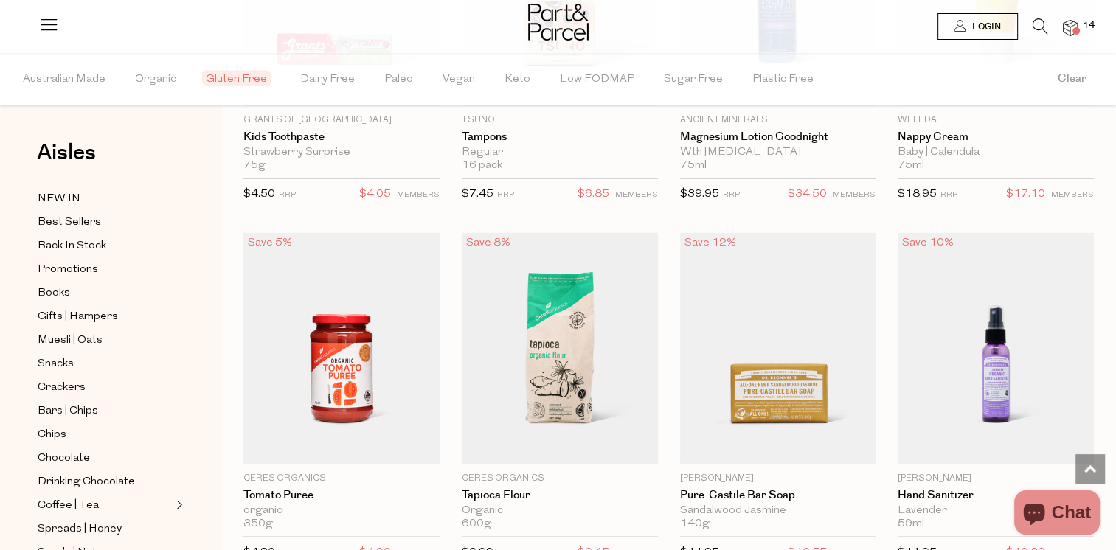
type input "10"
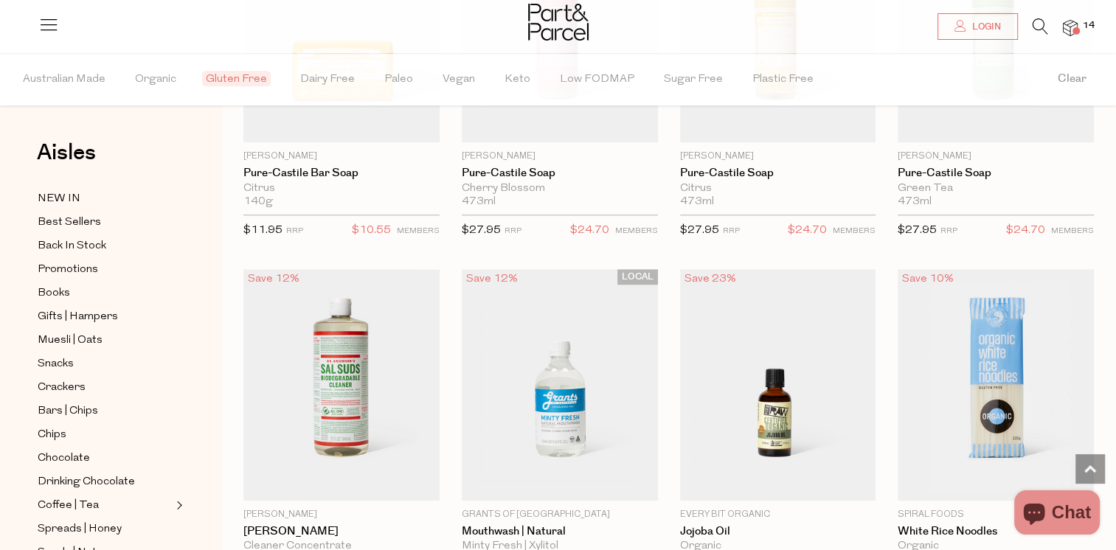
scroll to position [85147, 0]
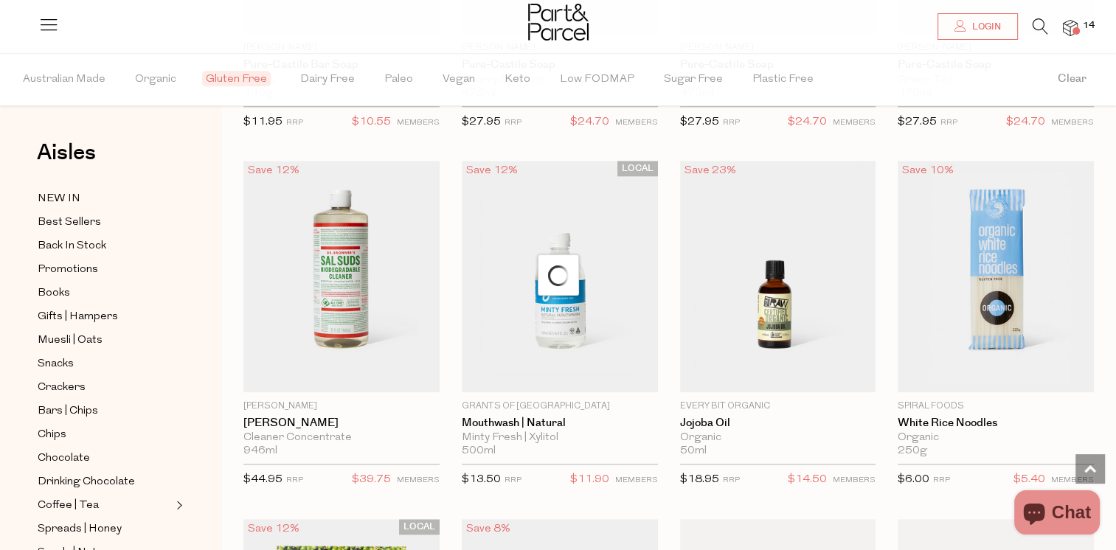
scroll to position [85382, 0]
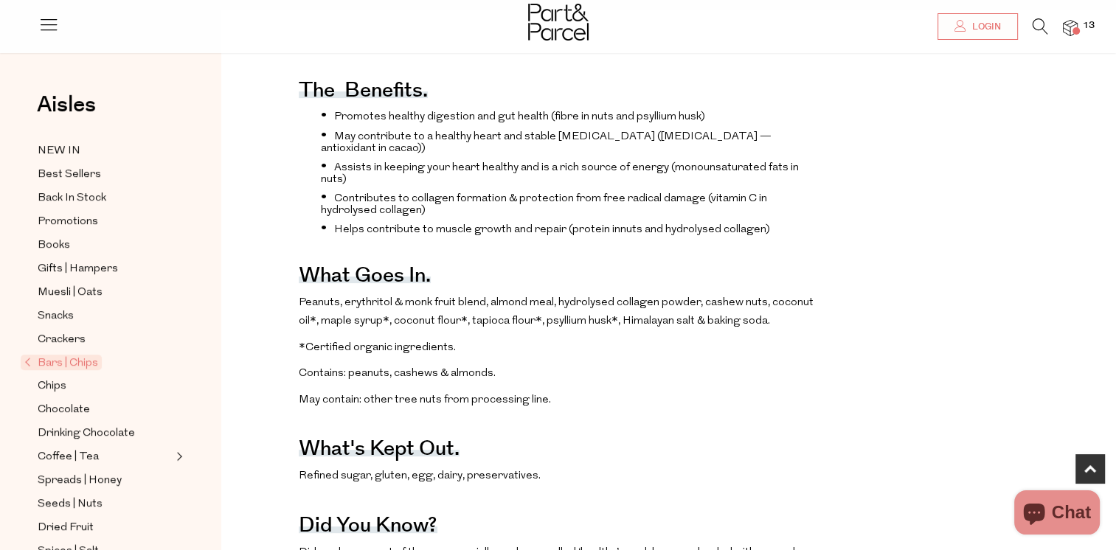
scroll to position [591, 0]
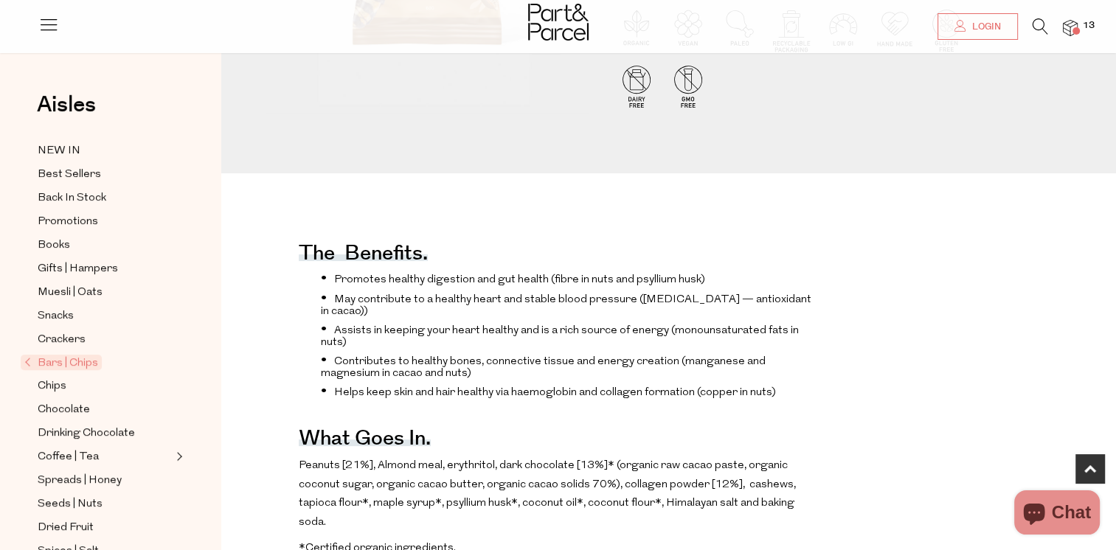
scroll to position [488, 0]
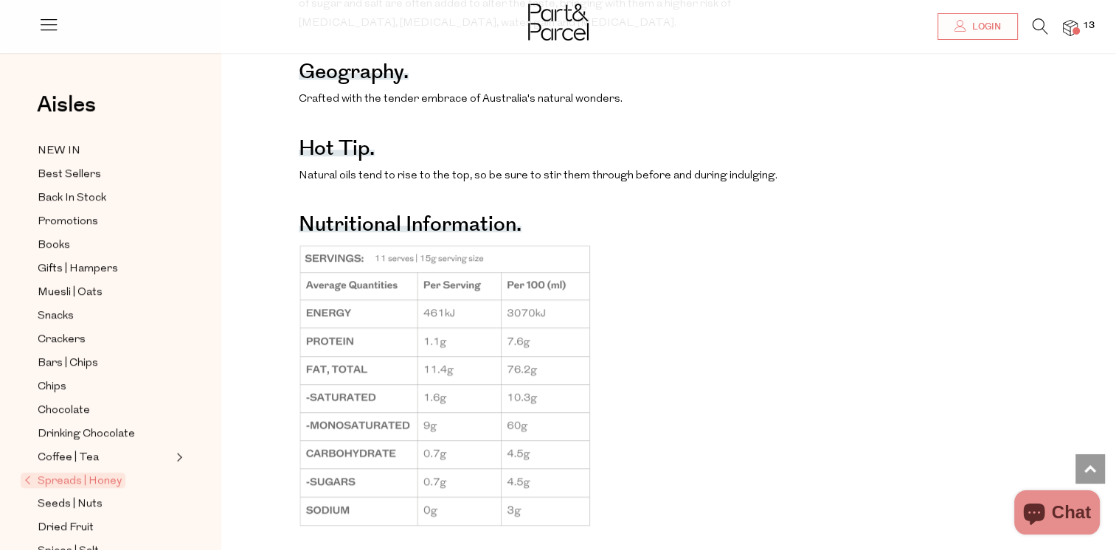
scroll to position [1182, 0]
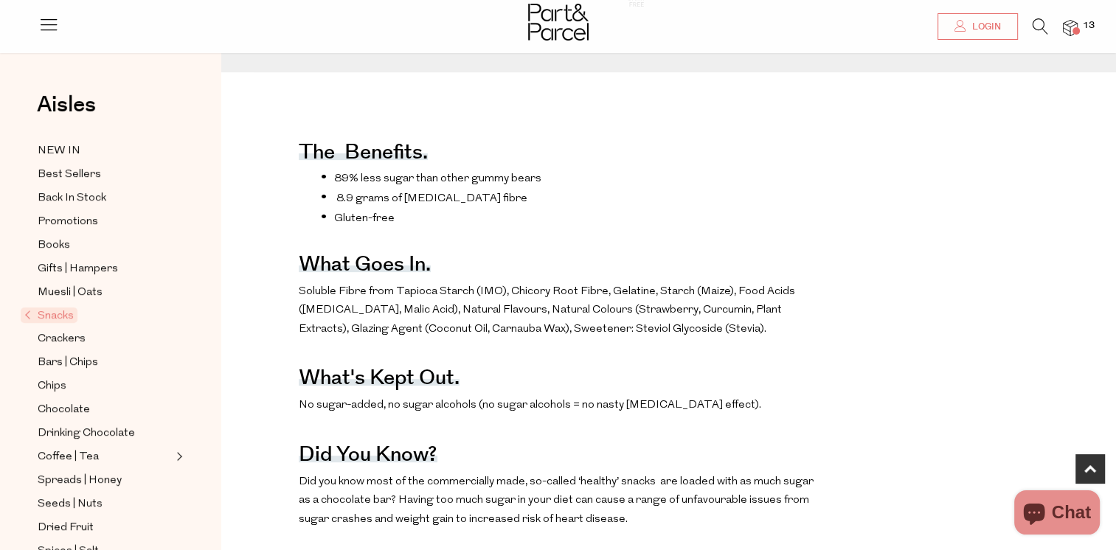
scroll to position [529, 0]
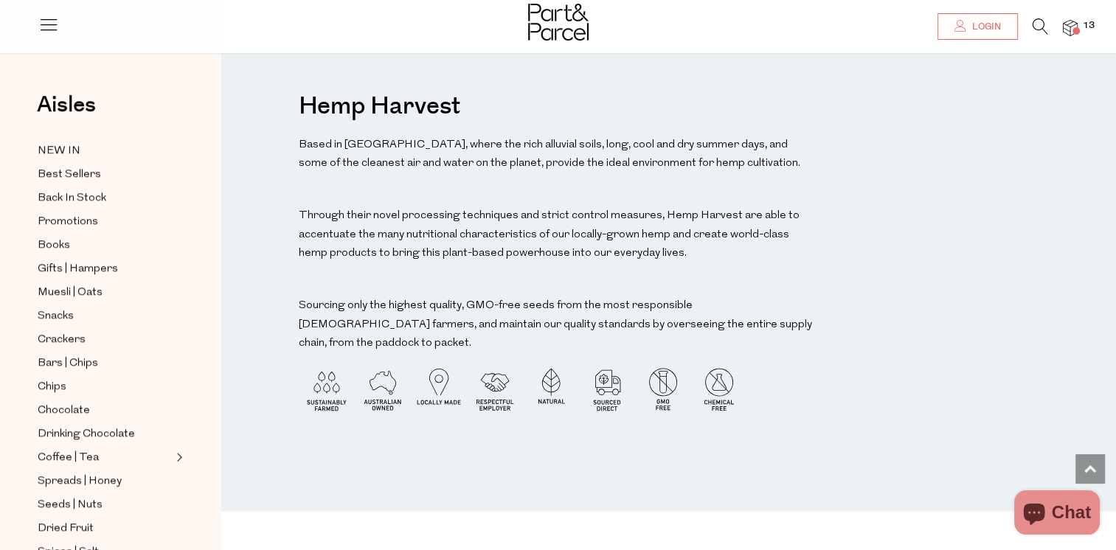
scroll to position [1289, 0]
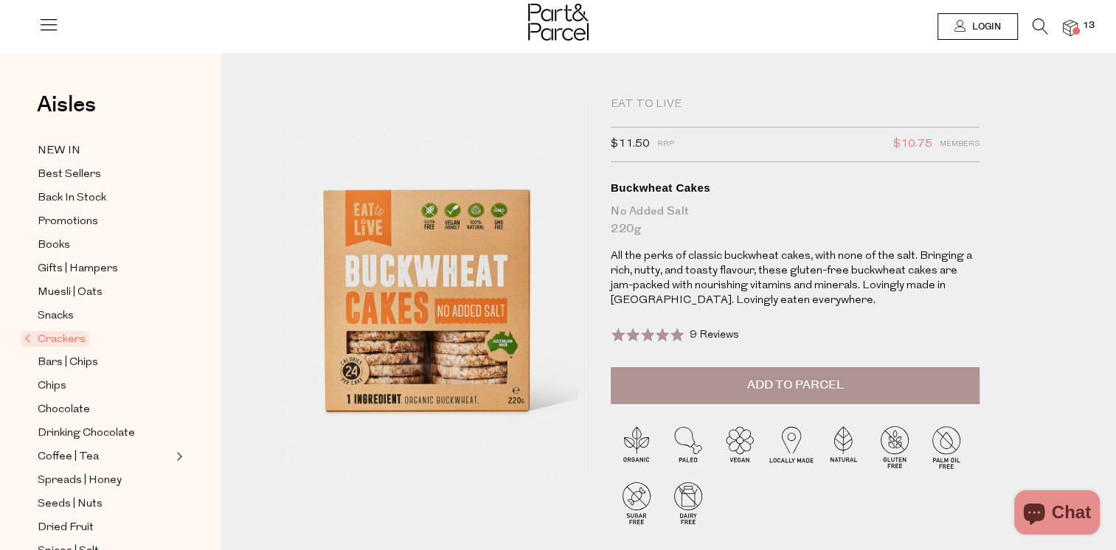
click at [785, 385] on span "Add to Parcel" at bounding box center [794, 385] width 97 height 17
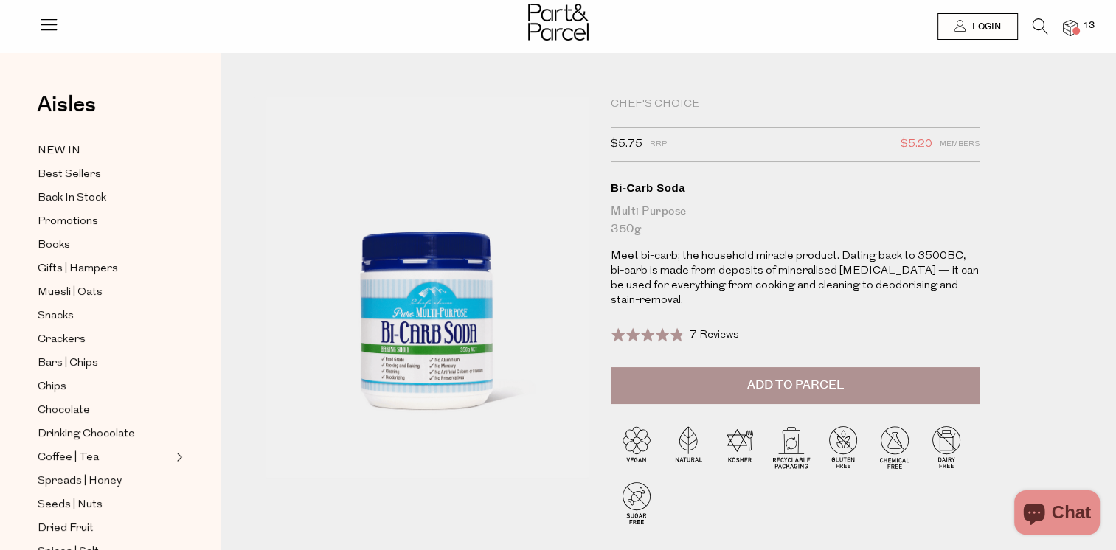
click at [783, 384] on span "Add to Parcel" at bounding box center [794, 385] width 97 height 17
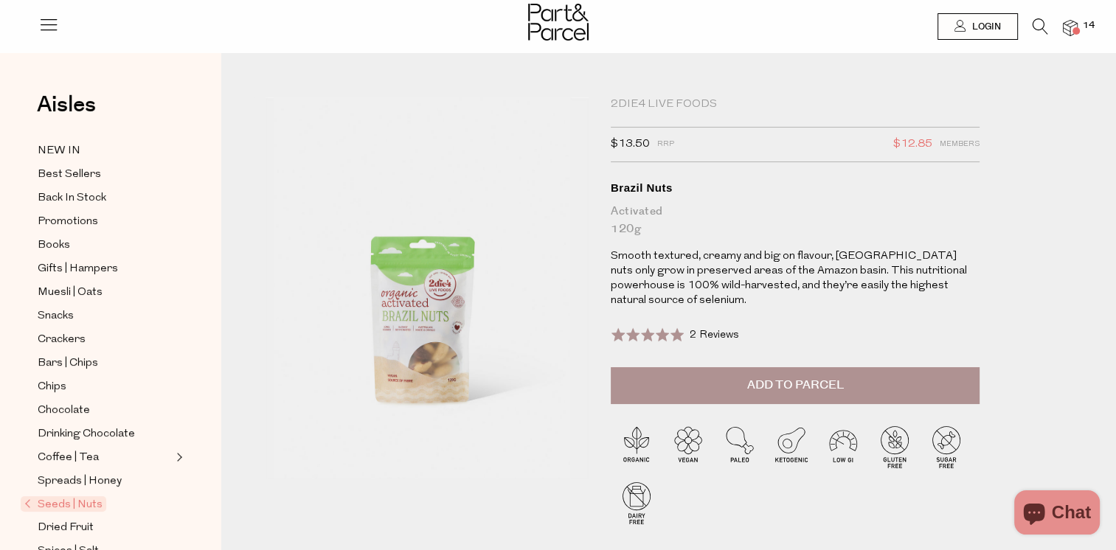
click at [787, 389] on span "Add to Parcel" at bounding box center [794, 385] width 97 height 17
